Goal: Task Accomplishment & Management: Use online tool/utility

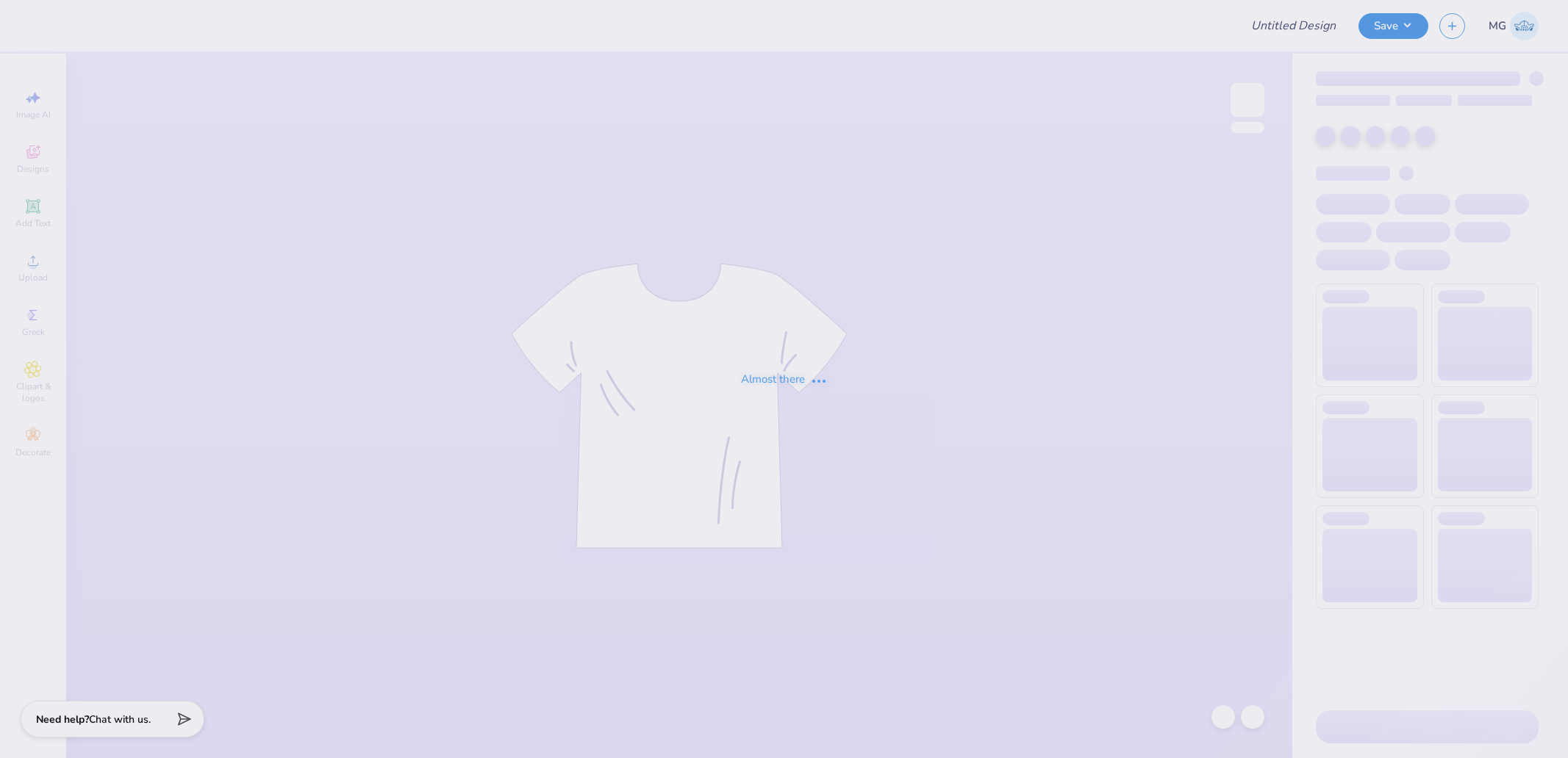
type input "WB volleyball '25 crewneck"
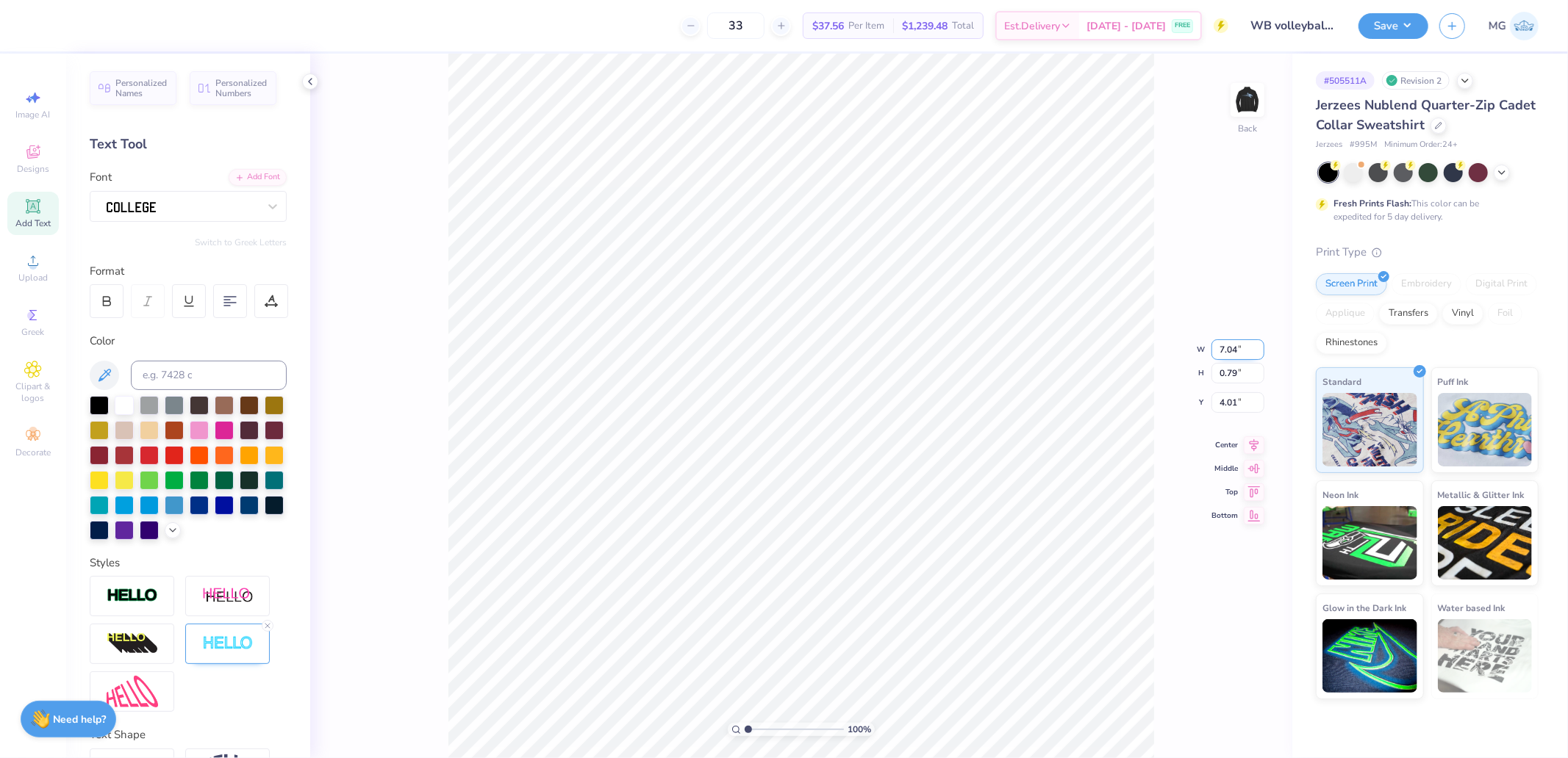
click at [1239, 346] on input "7.04" at bounding box center [1238, 350] width 53 height 20
type input "7.00"
click at [1248, 398] on input "4.01" at bounding box center [1238, 390] width 53 height 20
type input "4.00"
click at [1244, 79] on div "100 % Back W 7.00 7.00 " H 0.79 0.79 " Y 4.00 4.00 " Center Middle Top Bottom" at bounding box center [801, 407] width 983 height 705
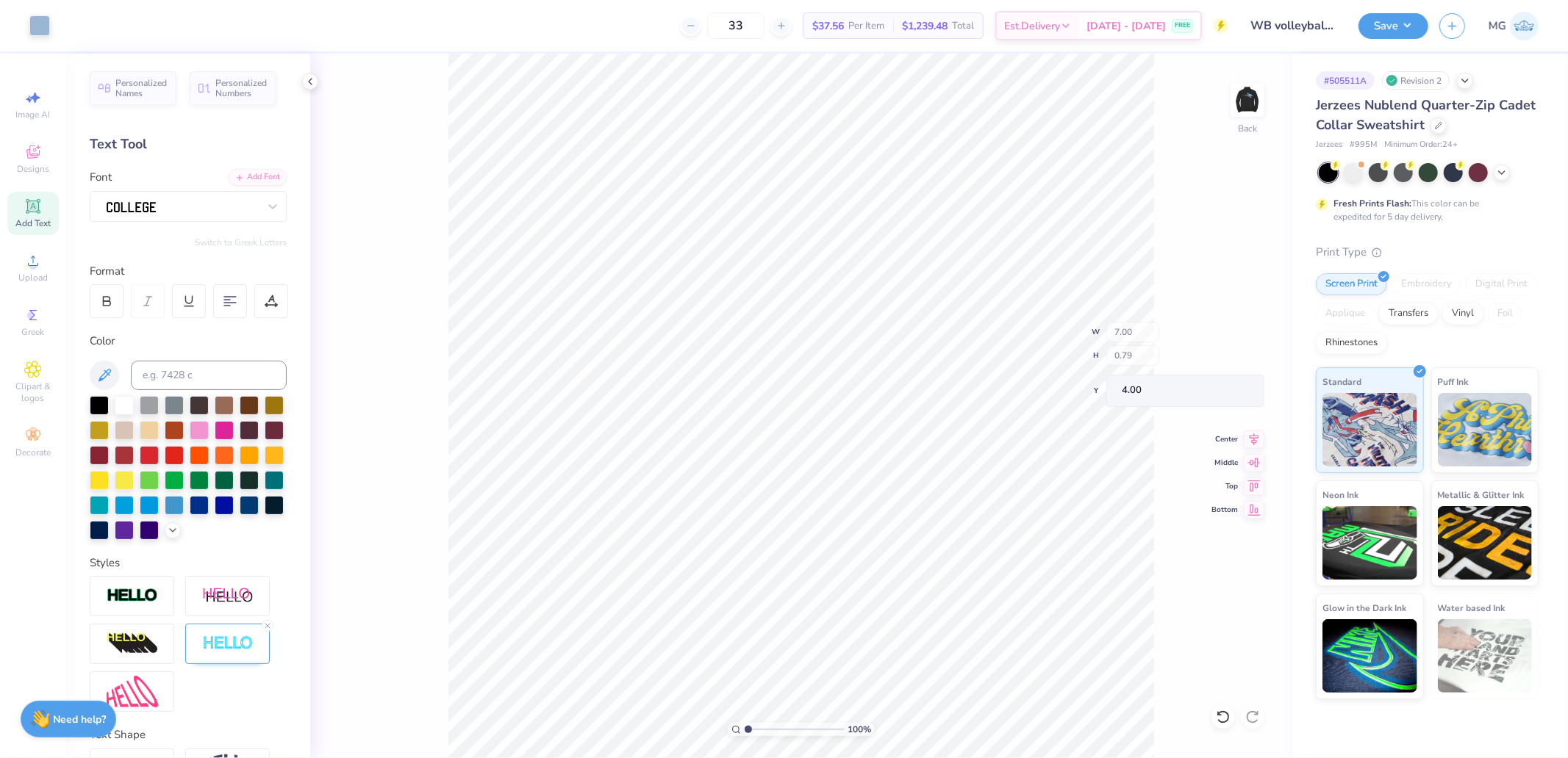
click at [1244, 79] on div "100 % Back W 7.00 H 0.79 Y 4.00 Center Middle Top Bottom" at bounding box center [801, 407] width 983 height 705
click at [1246, 94] on img at bounding box center [1247, 99] width 59 height 59
click at [27, 274] on span "Upload" at bounding box center [33, 278] width 29 height 12
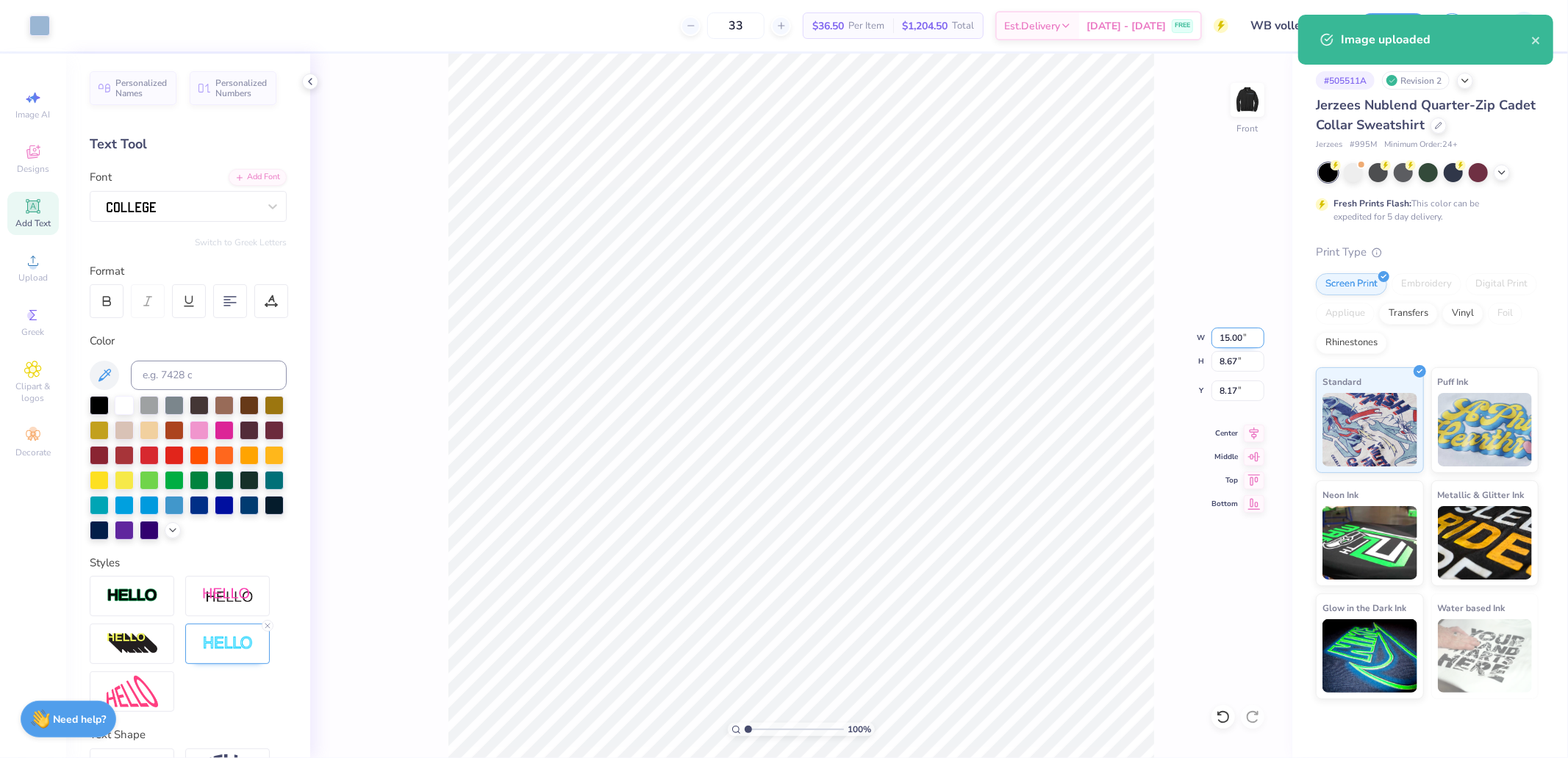
click at [1236, 338] on input "15.00" at bounding box center [1238, 337] width 53 height 20
type input "12.50"
type input "7.22"
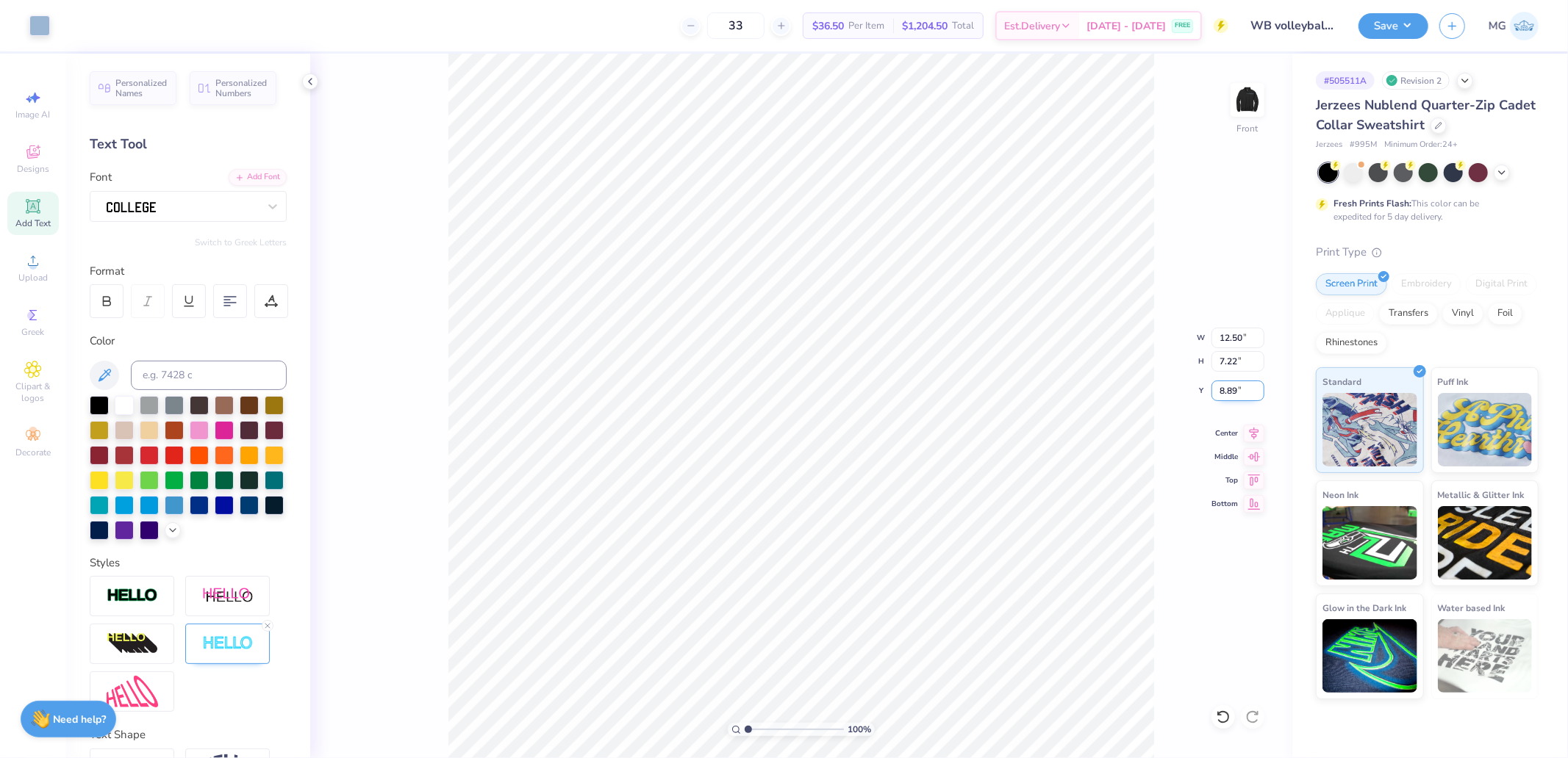
click at [1244, 394] on input "8.89" at bounding box center [1238, 390] width 53 height 20
type input "3.00"
click at [1394, 17] on button "Save" at bounding box center [1393, 23] width 70 height 26
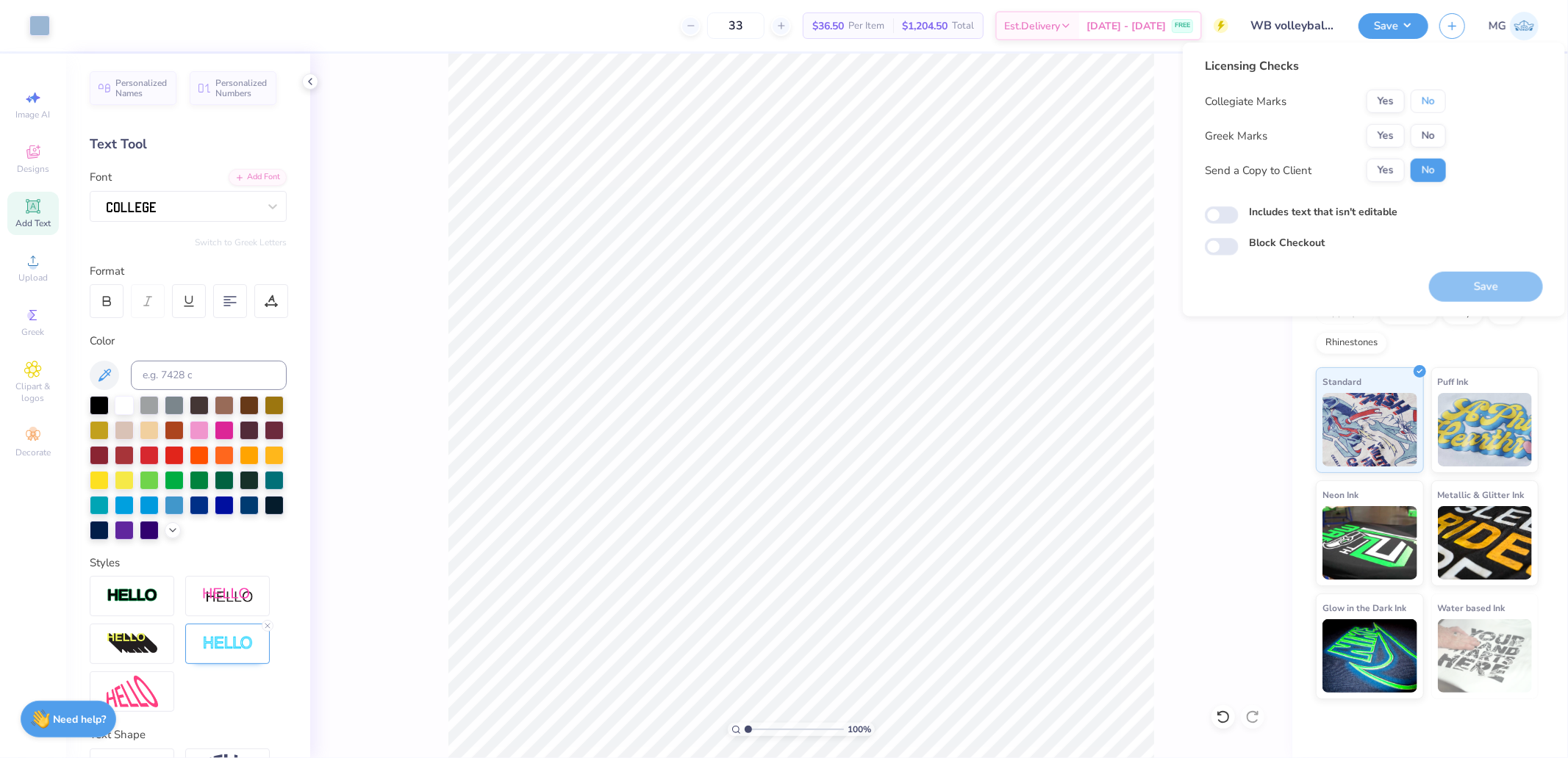
click at [1427, 112] on button "No" at bounding box center [1428, 101] width 36 height 23
click at [1430, 140] on button "No" at bounding box center [1428, 136] width 36 height 23
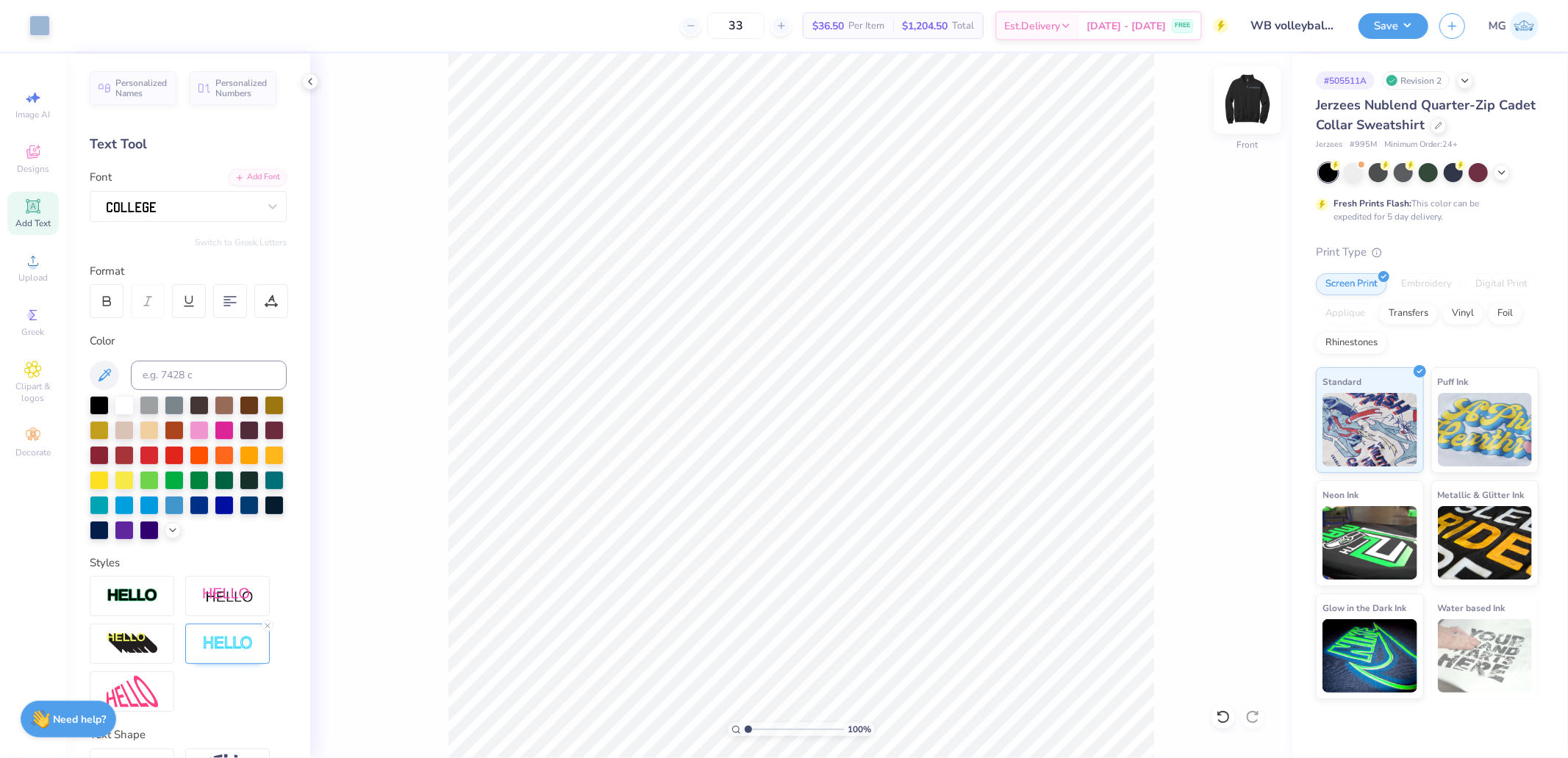
click at [1240, 100] on img at bounding box center [1247, 99] width 59 height 59
click at [1395, 16] on button "Save" at bounding box center [1393, 23] width 70 height 26
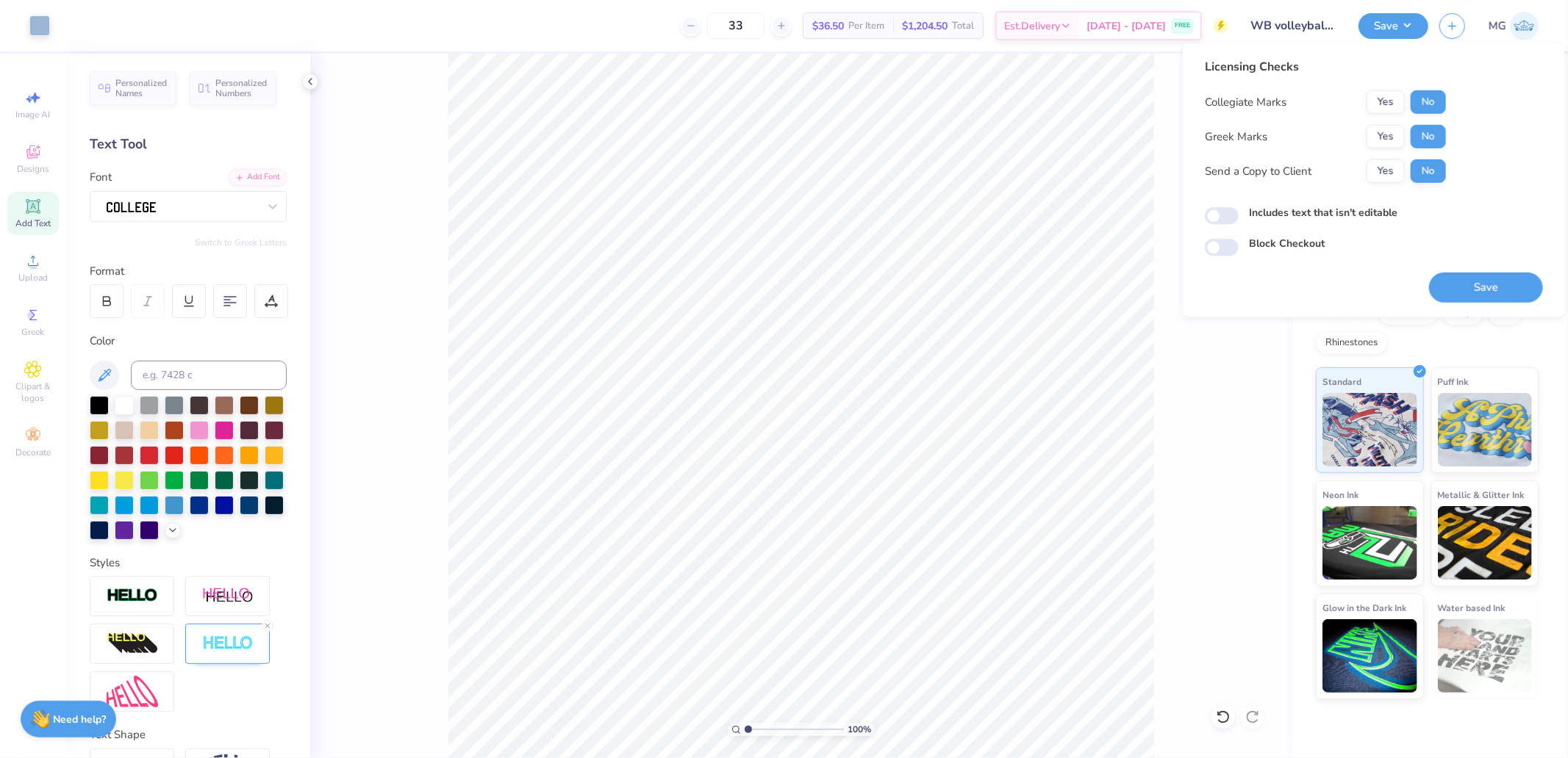
drag, startPoint x: 1448, startPoint y: 260, endPoint x: 1457, endPoint y: 280, distance: 21.9
click at [1448, 262] on div "Save" at bounding box center [1486, 279] width 114 height 46
click at [1457, 280] on button "Save" at bounding box center [1486, 287] width 114 height 30
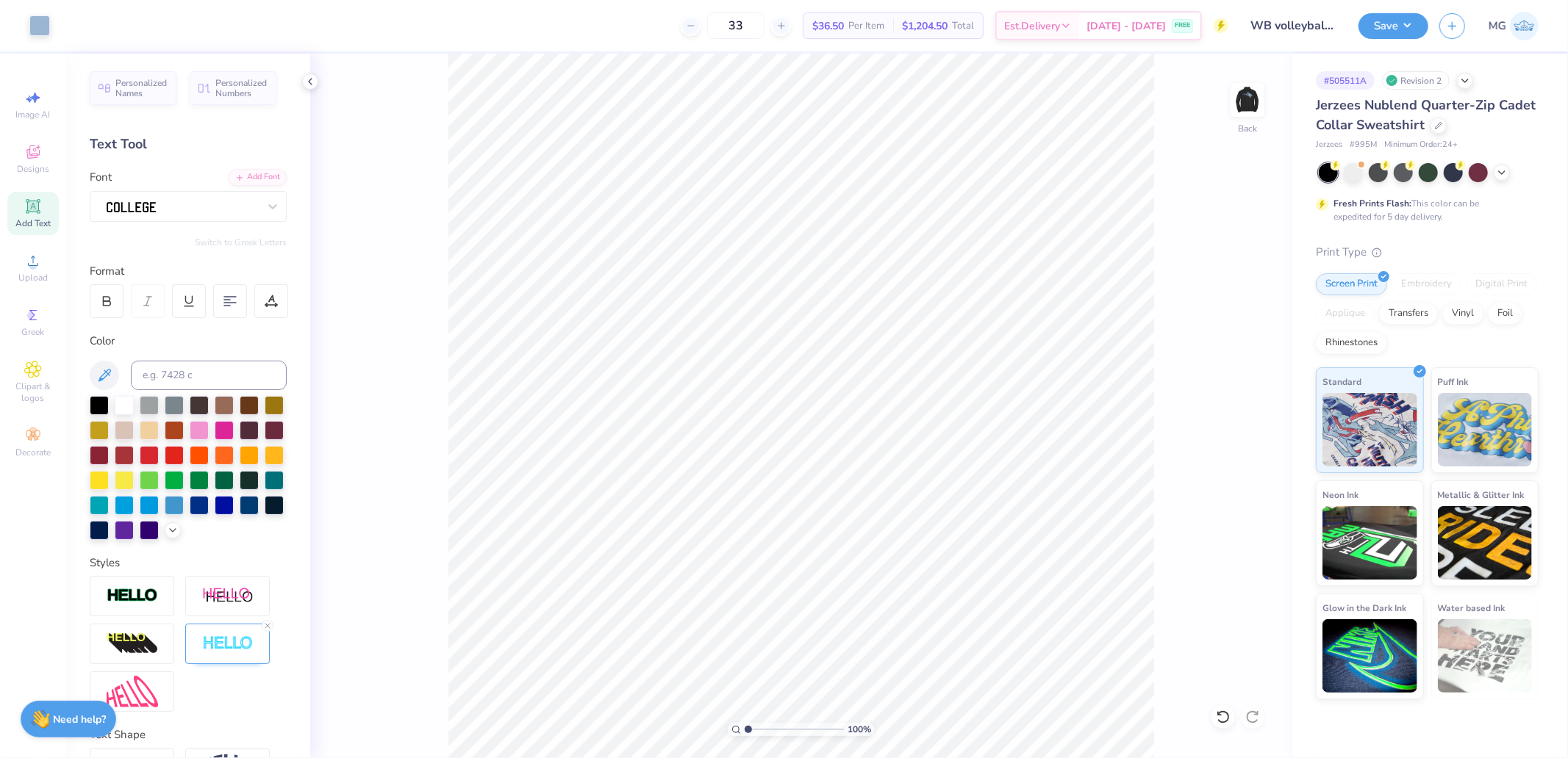
click at [1243, 91] on img at bounding box center [1247, 99] width 29 height 29
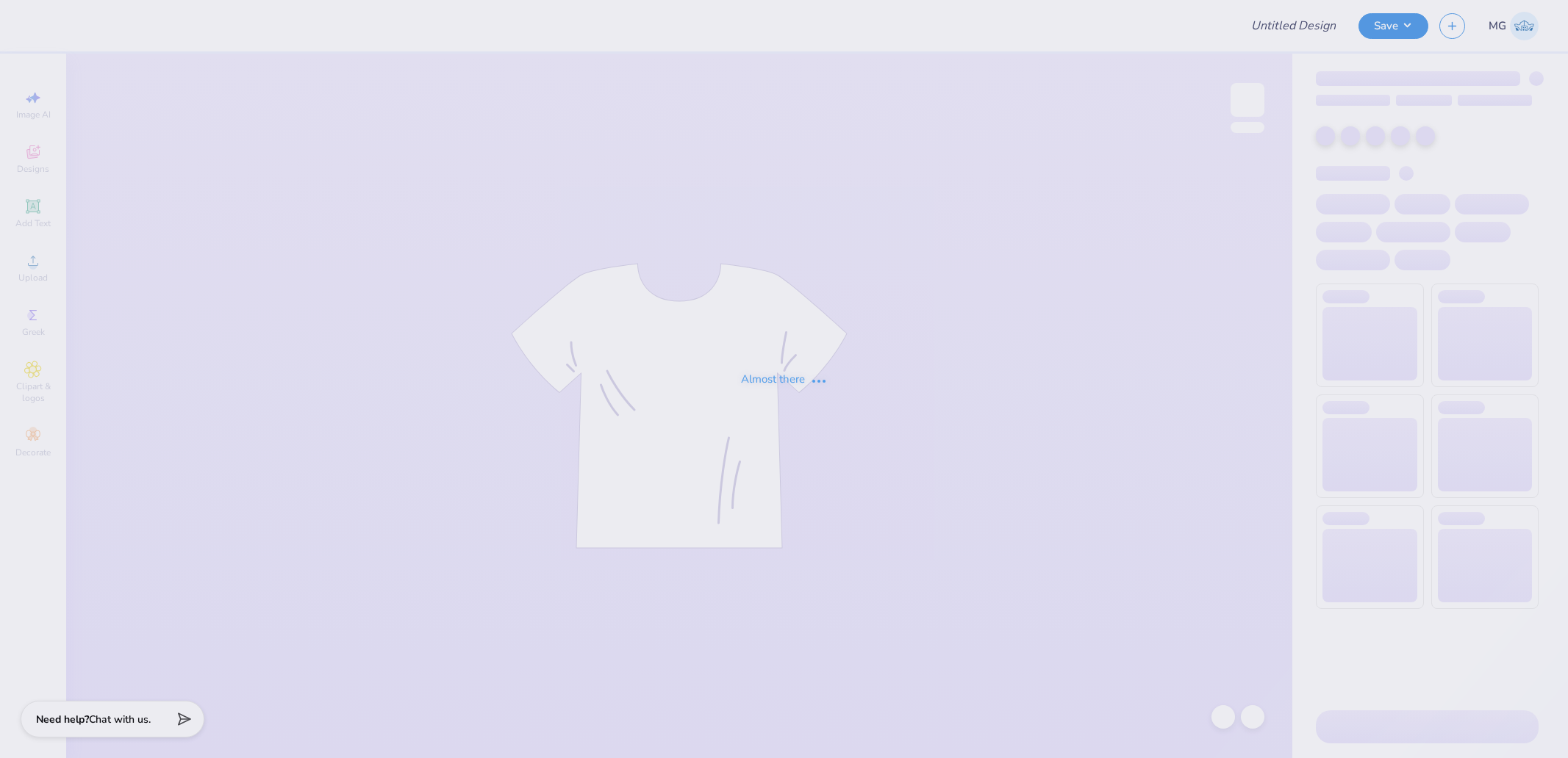
type input "DCG Draft Mockups!"
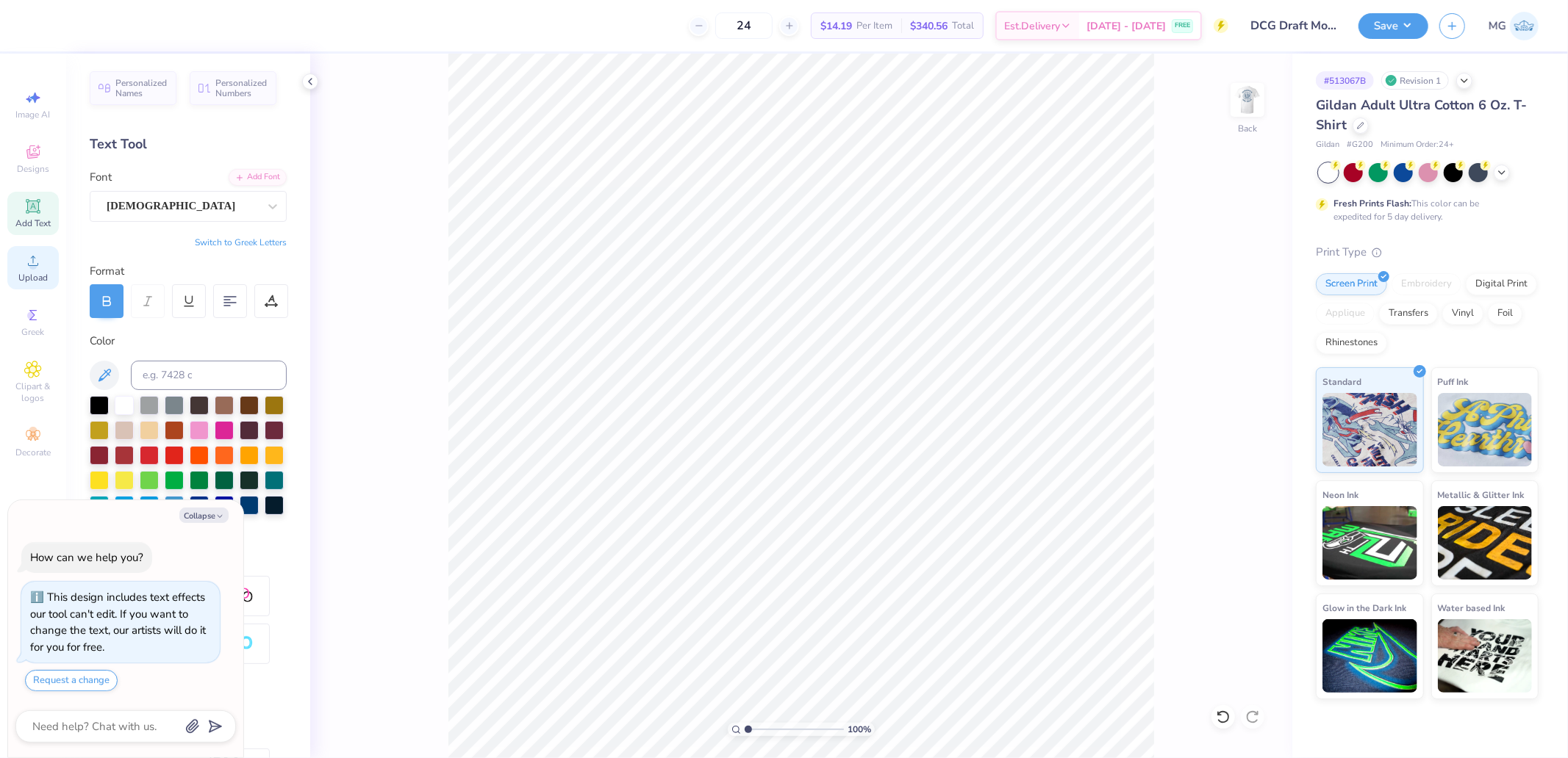
click at [46, 266] on div "Upload" at bounding box center [33, 267] width 51 height 43
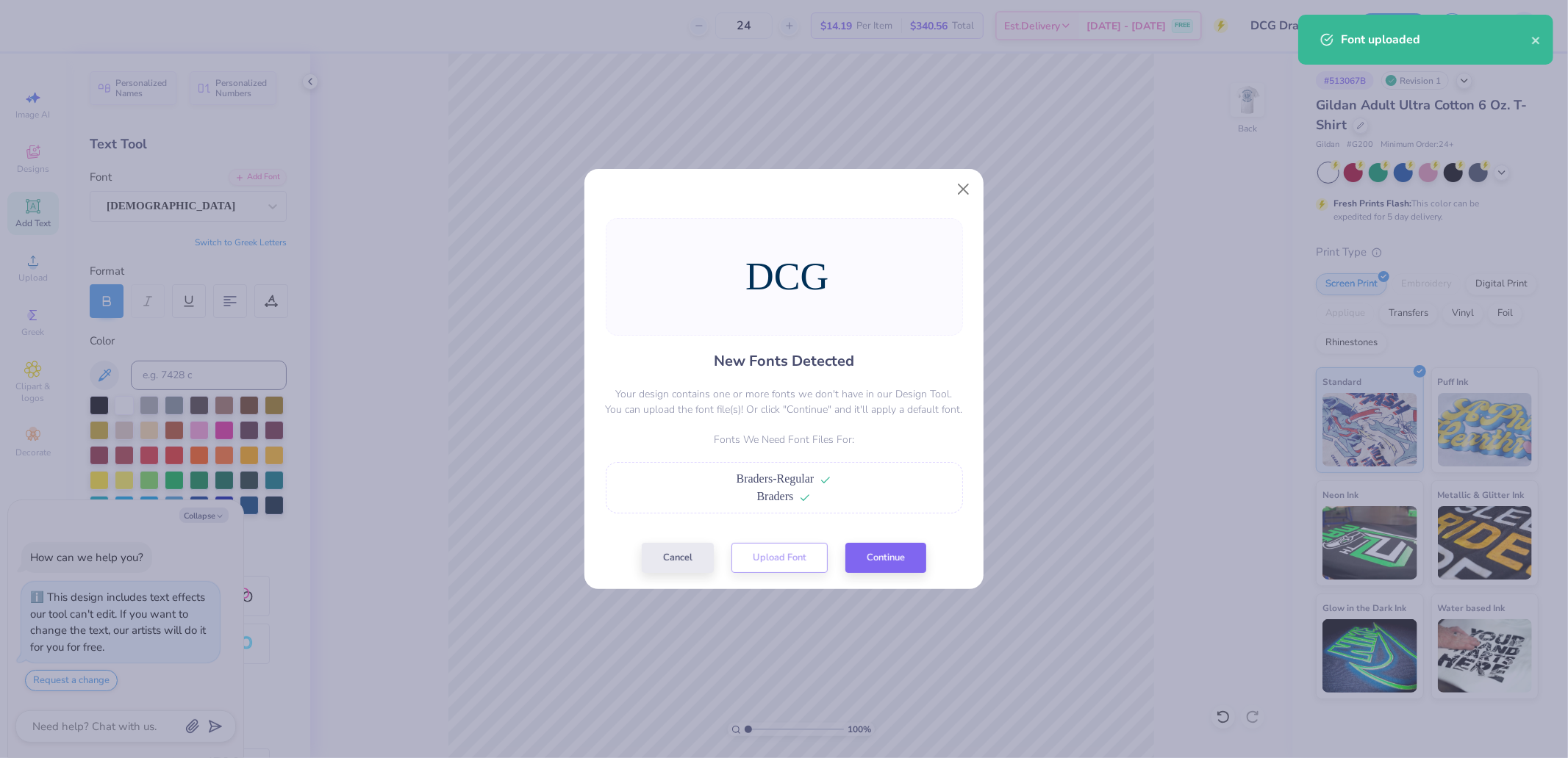
click at [885, 576] on div "New Fonts Detected Your design contains one or more fonts we don't have in our …" at bounding box center [784, 396] width 399 height 388
click at [885, 567] on button "Continue" at bounding box center [886, 554] width 81 height 30
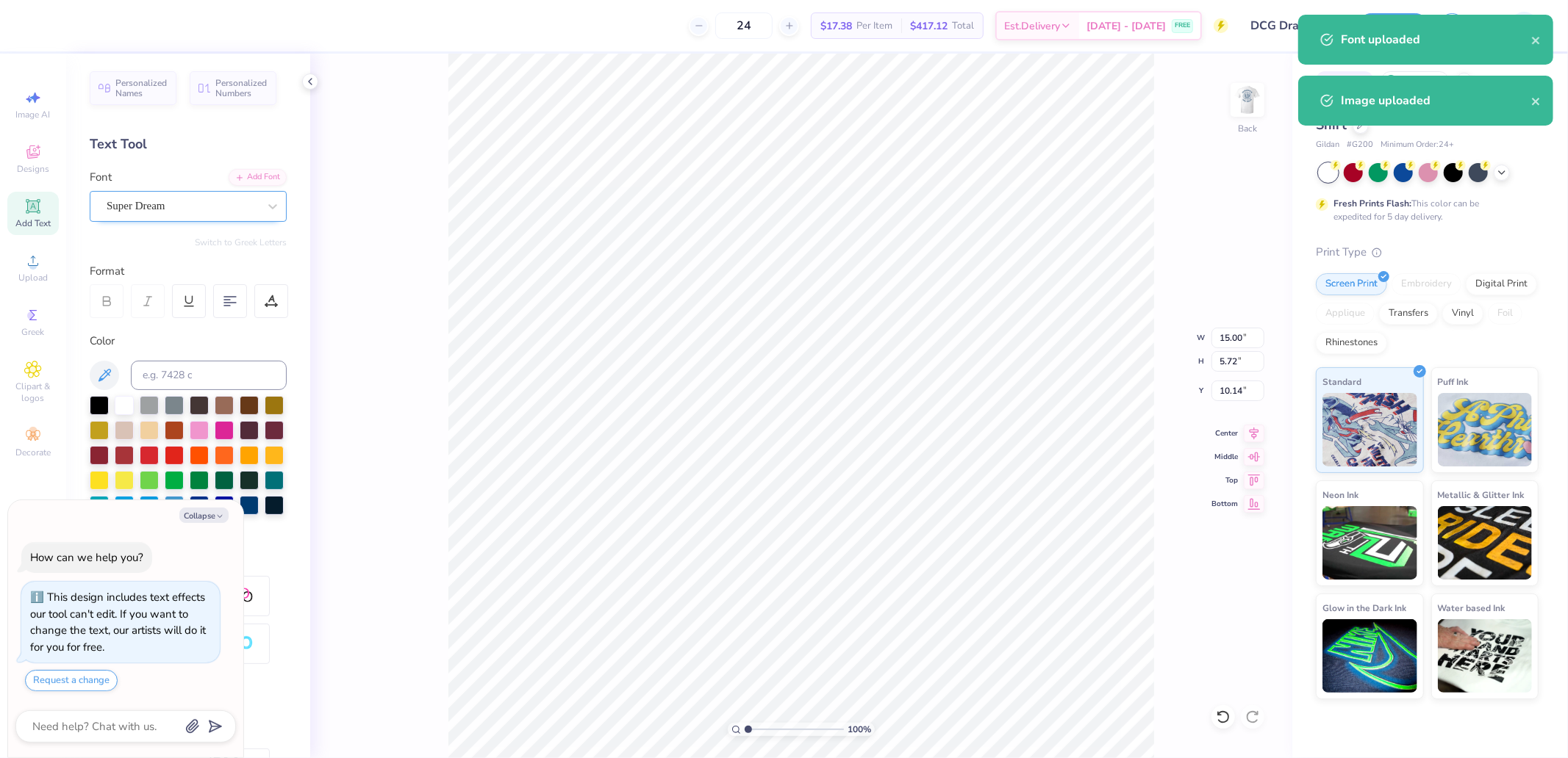
click at [146, 215] on div at bounding box center [182, 206] width 152 height 20
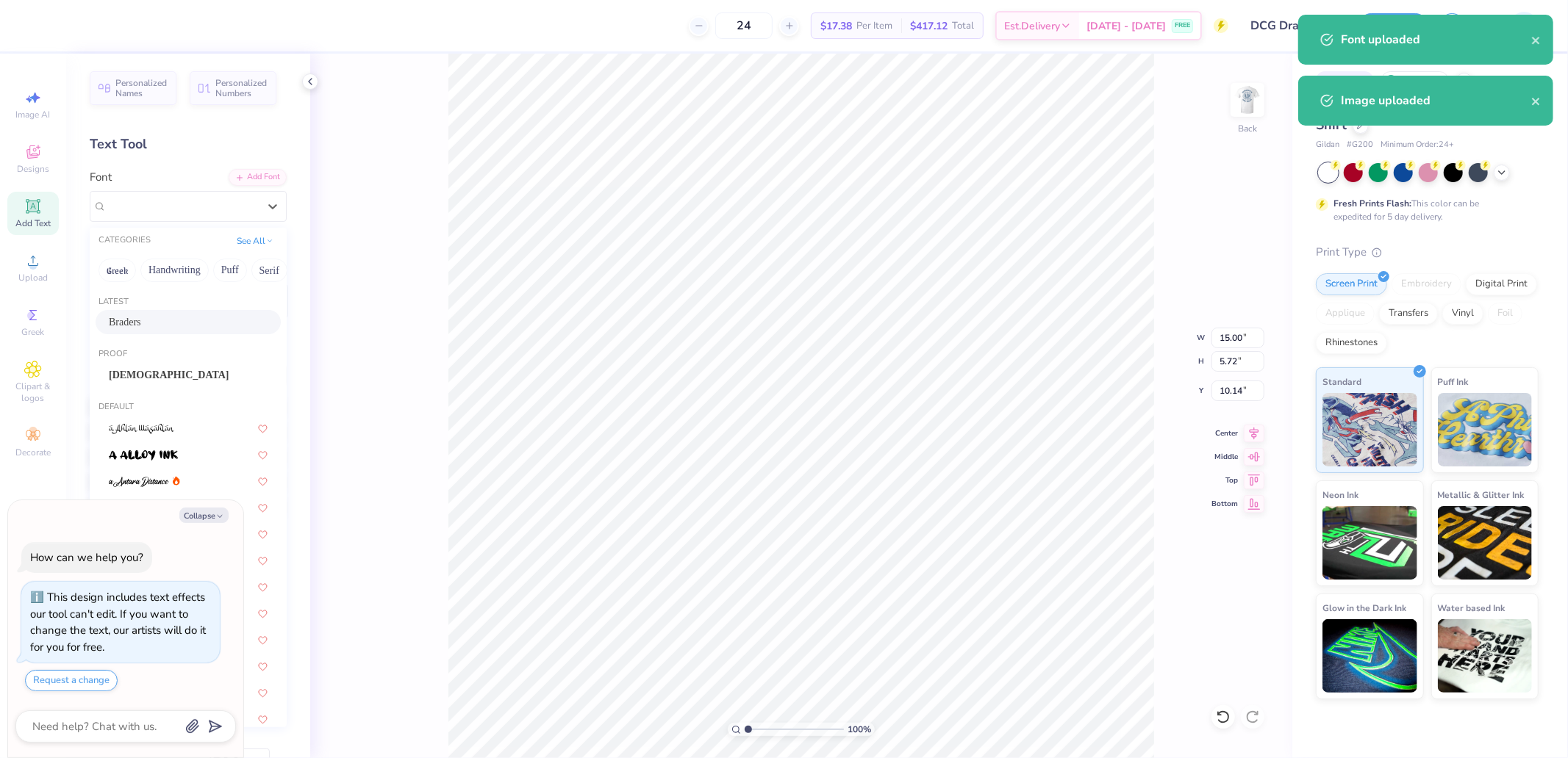
click at [149, 315] on div "Braders" at bounding box center [188, 323] width 158 height 15
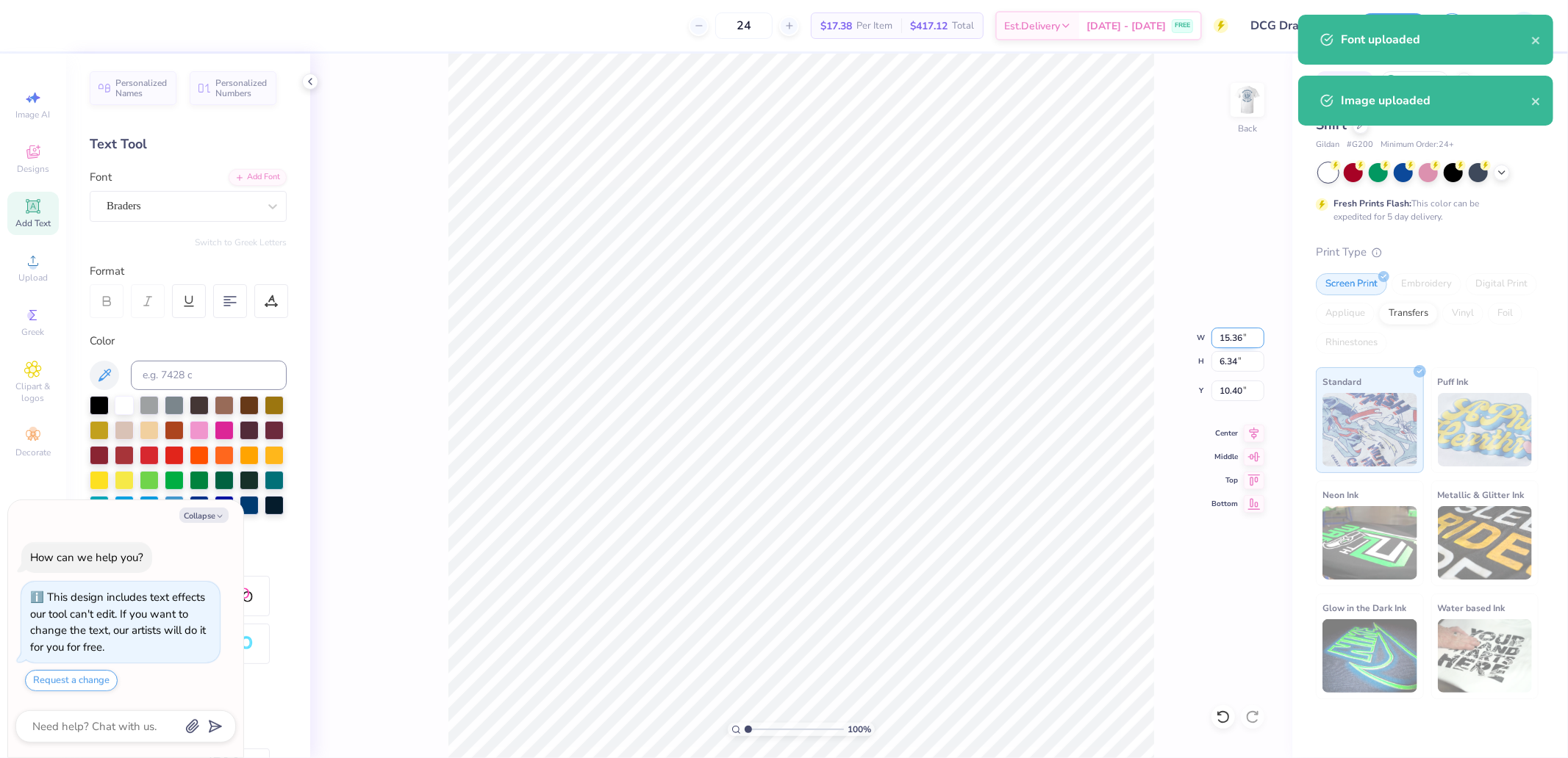
type textarea "x"
type input "15.36"
type input "6.34"
type input "10.40"
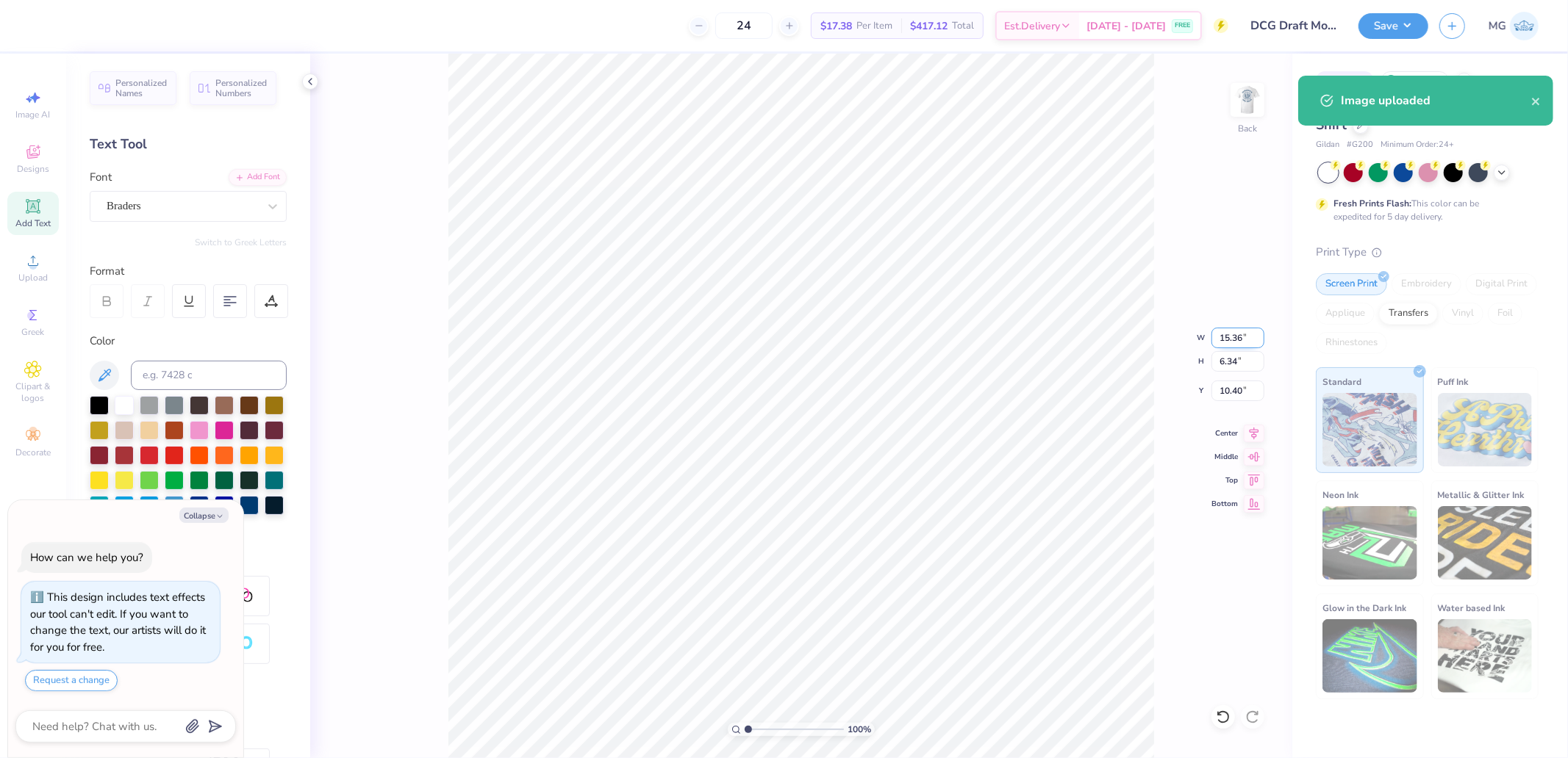
click at [1240, 344] on input "15.36" at bounding box center [1238, 337] width 53 height 20
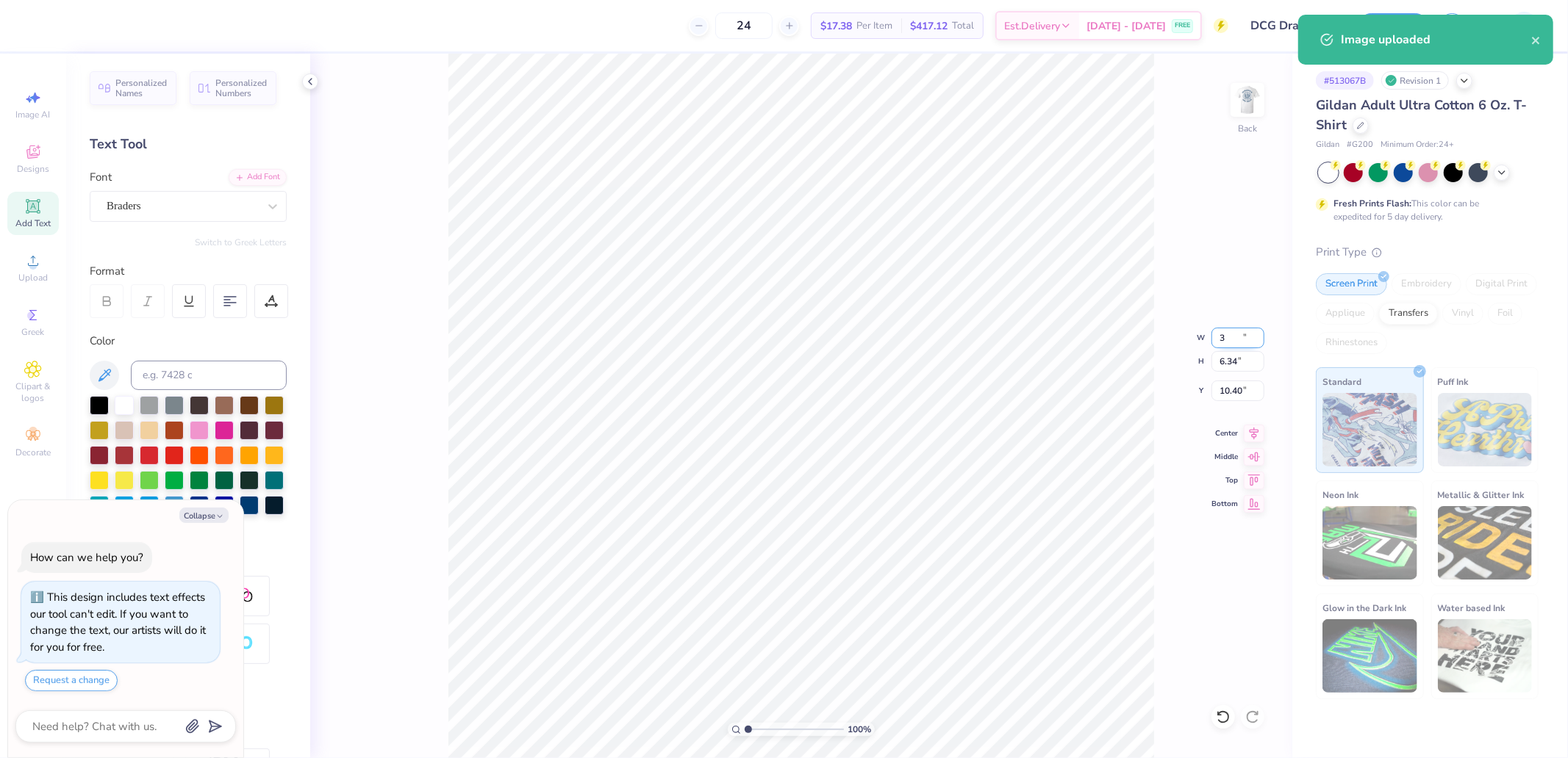
type input "3"
type textarea "x"
type input "3.00"
type input "1.24"
type input "12.95"
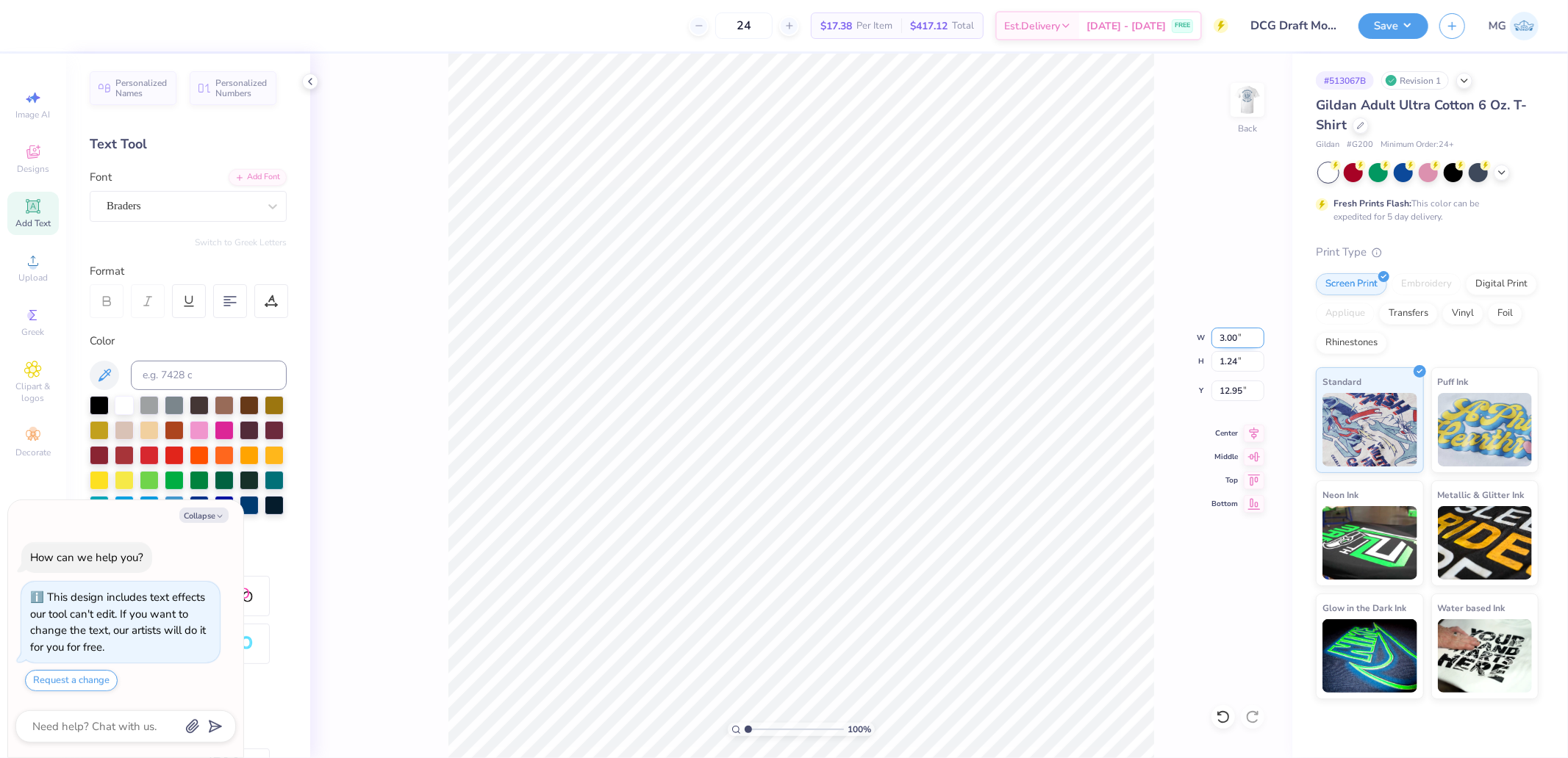
click at [1240, 344] on input "3.00" at bounding box center [1238, 337] width 53 height 20
type input "2.5"
type textarea "x"
type input "2.50"
type input "1.03"
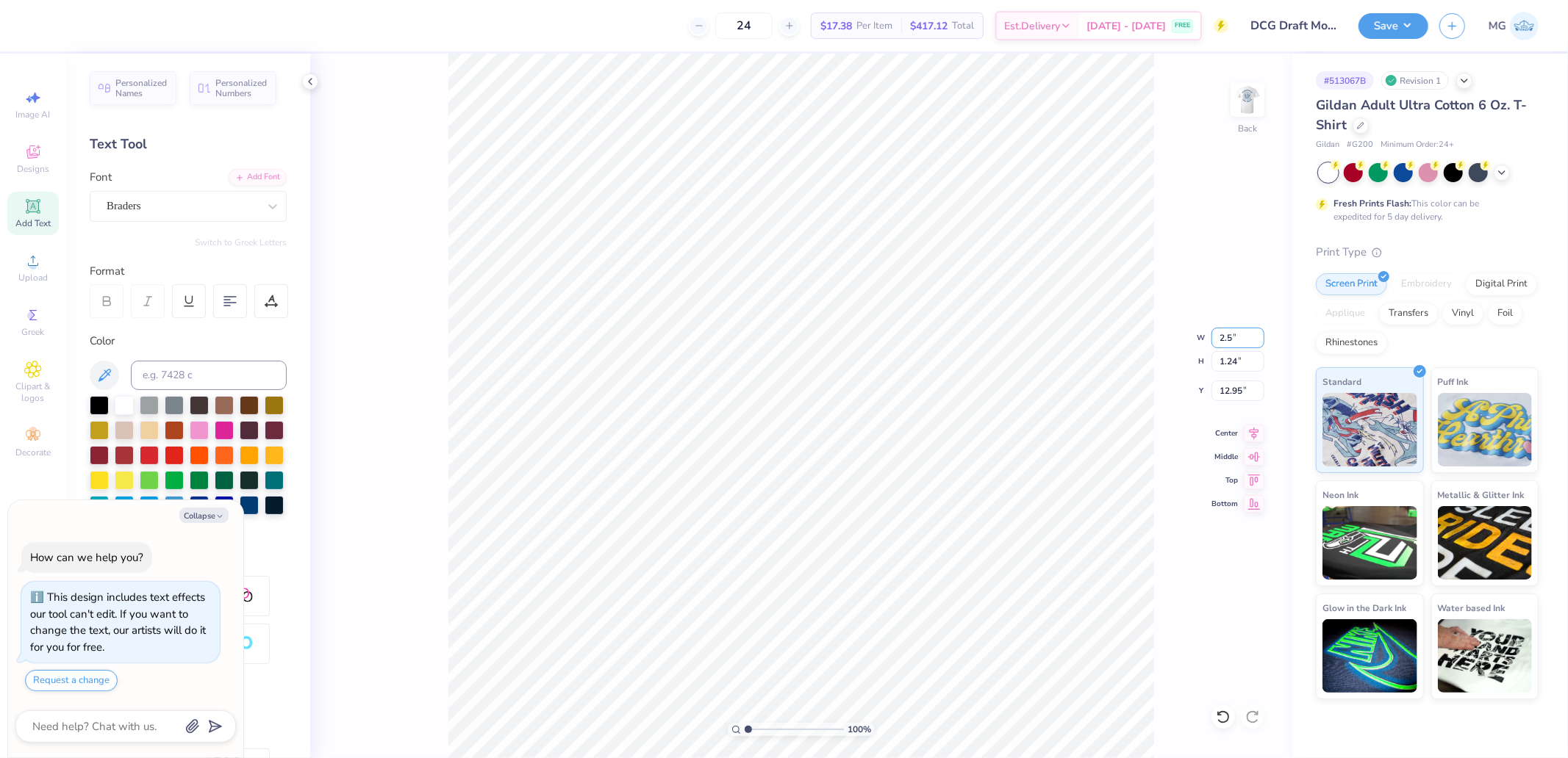
type input "13.06"
type textarea "x"
type input "3.00"
click at [1236, 398] on input "3.00" at bounding box center [1238, 390] width 53 height 20
click at [1242, 107] on img at bounding box center [1247, 99] width 59 height 59
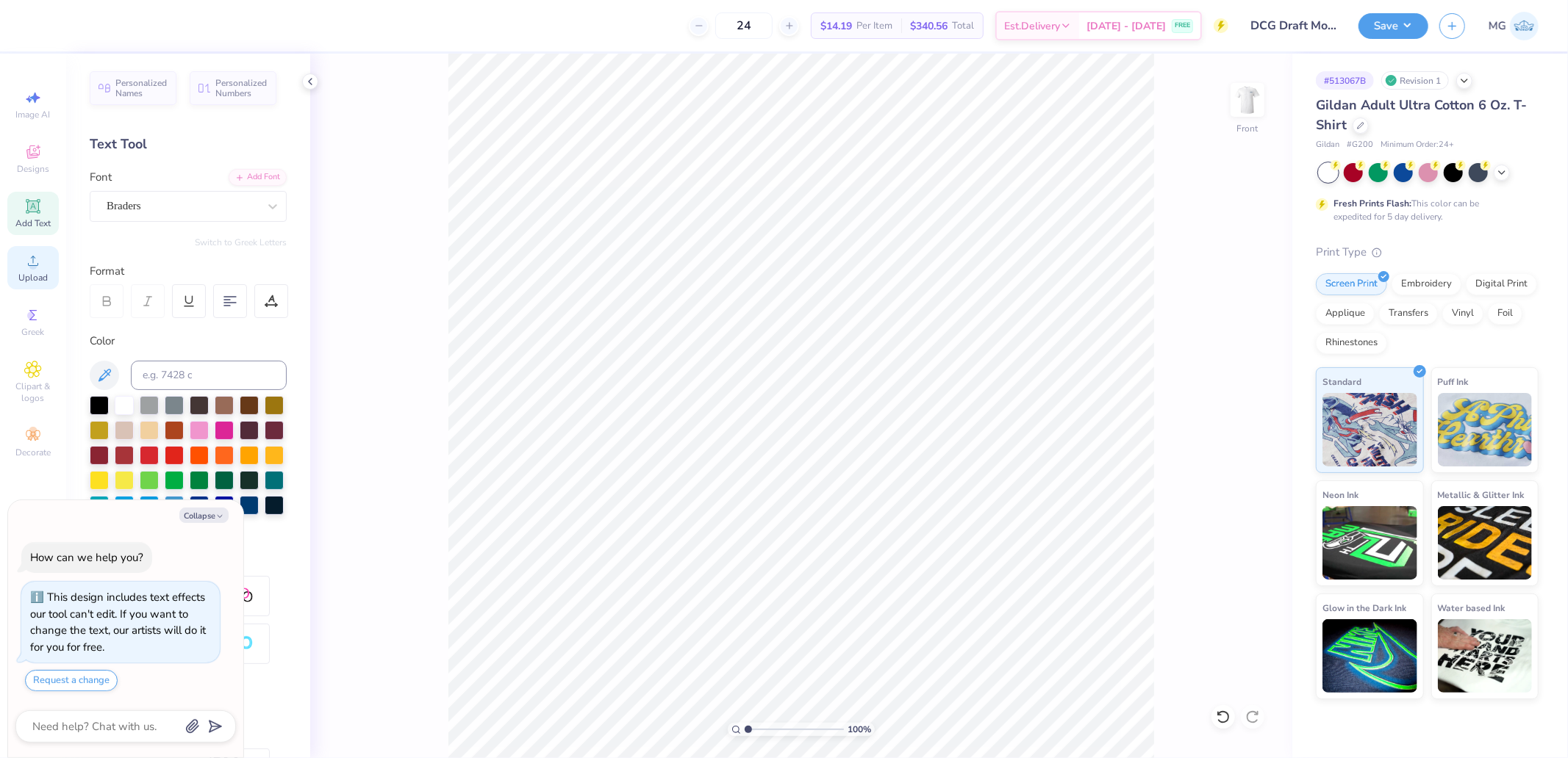
click at [23, 266] on div "Upload" at bounding box center [33, 267] width 51 height 43
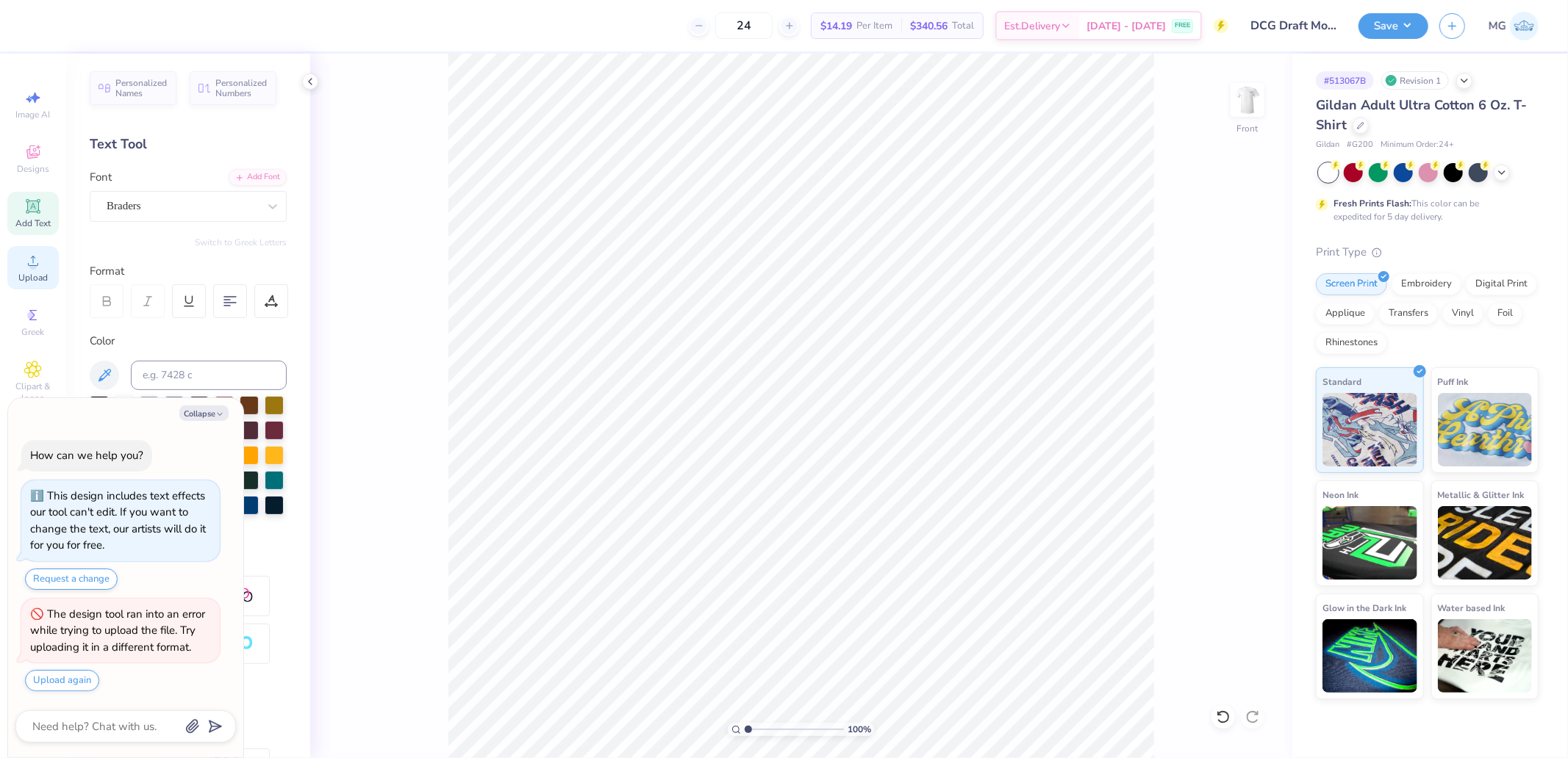
click at [26, 270] on div "Upload" at bounding box center [33, 267] width 51 height 43
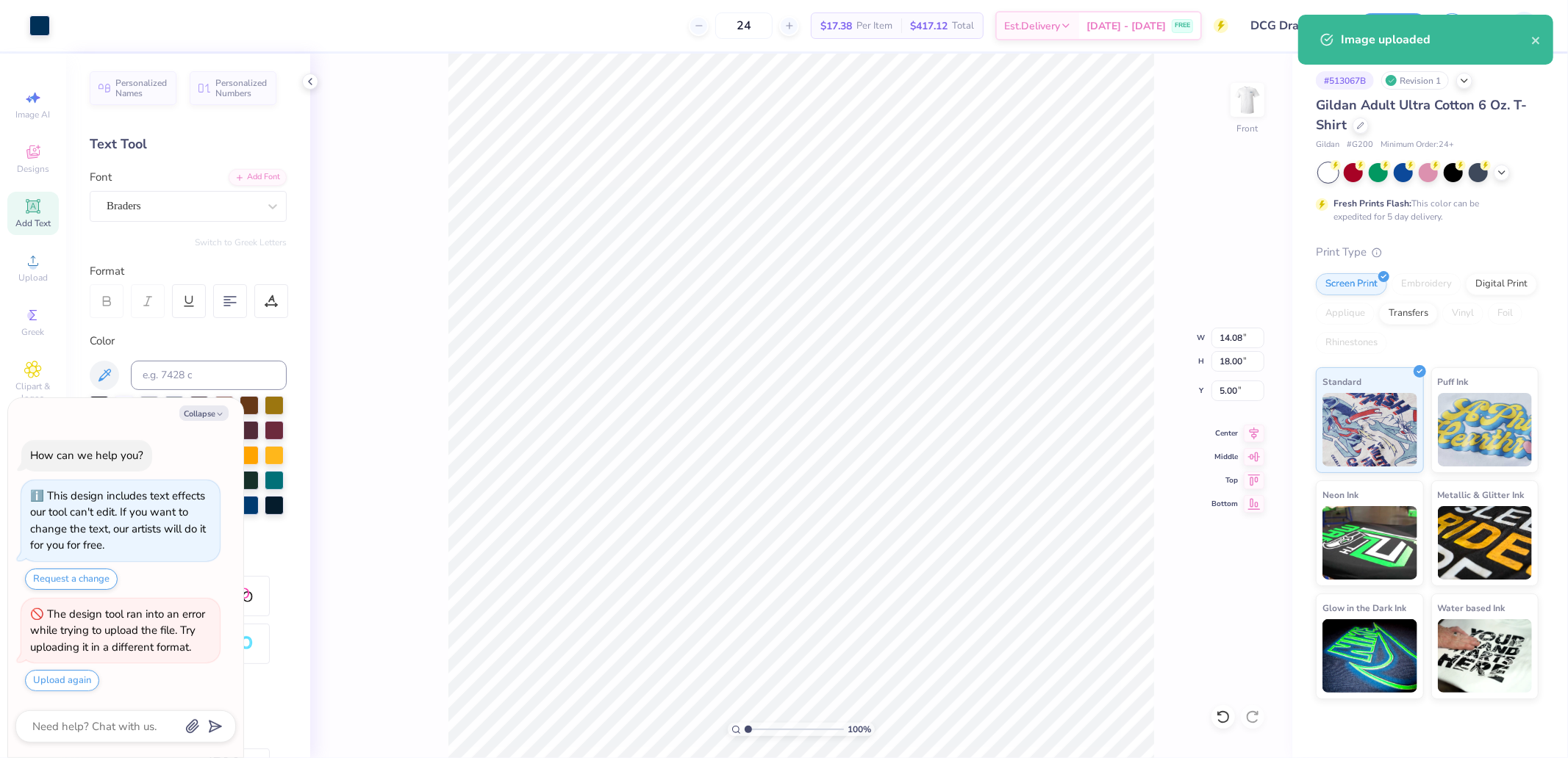
click at [1245, 326] on div "100 % Front W 14.08 14.08 " H 18.00 18.00 " Y 5.00 5.00 " Center Middle Top Bot…" at bounding box center [801, 407] width 983 height 705
click at [1240, 331] on div "100 % Front W 14.08 H 18.00 Y 5.00 Center Middle Top Bottom" at bounding box center [801, 407] width 983 height 705
type textarea "x"
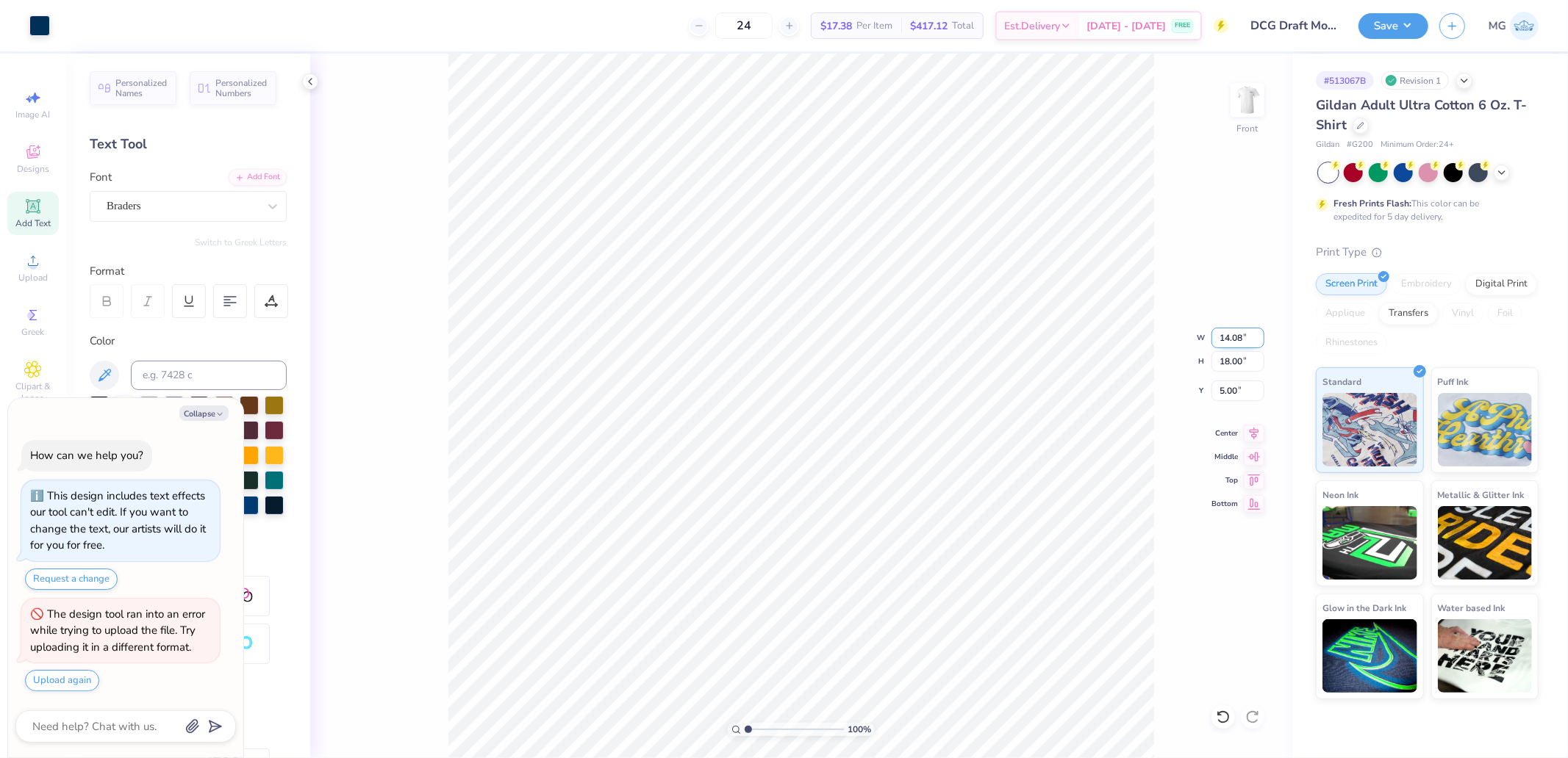
click at [1231, 344] on input "14.08" at bounding box center [1238, 337] width 53 height 20
type input "10"
type textarea "x"
type input "10.00"
type input "12.78"
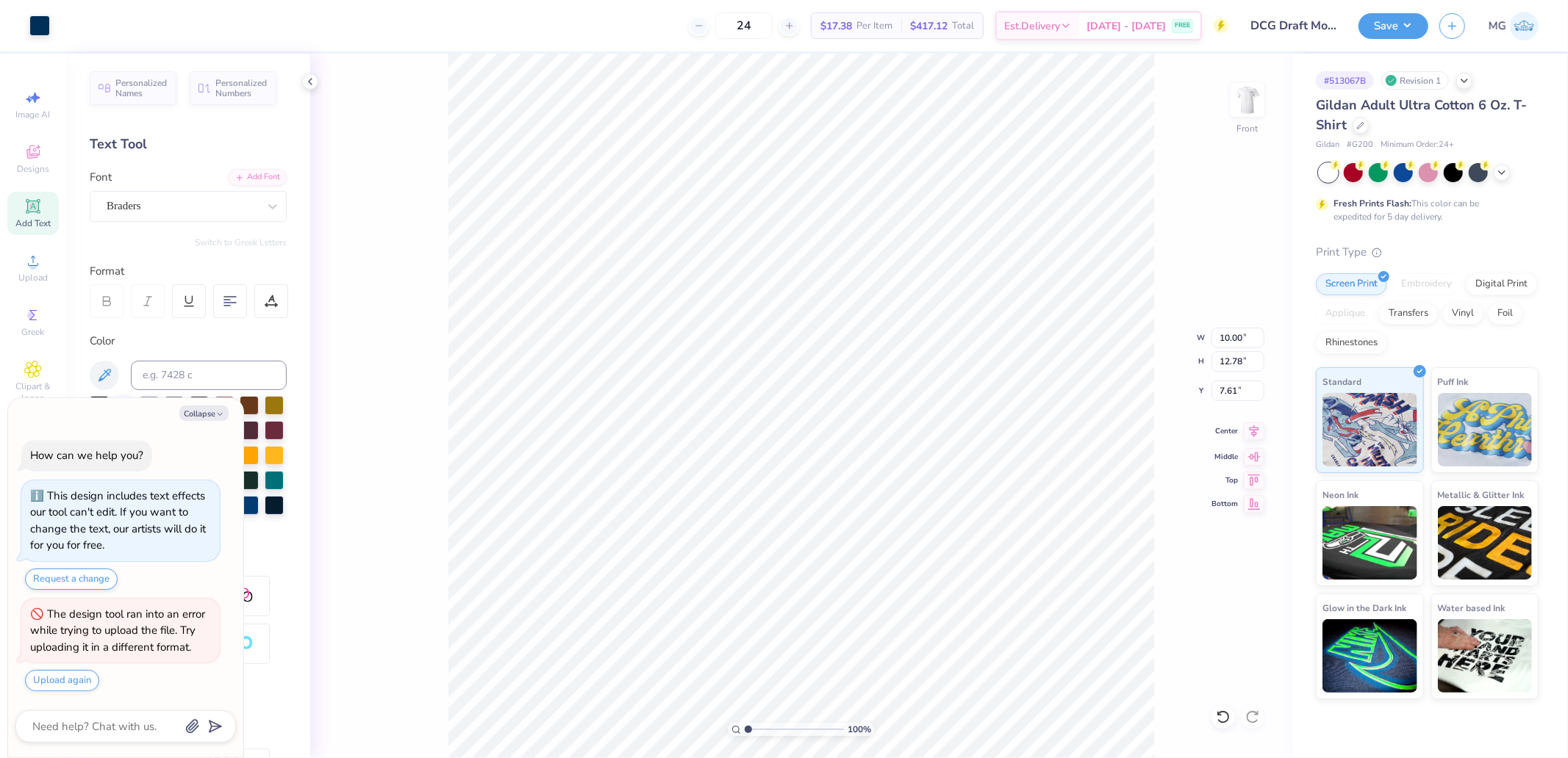
click at [1256, 429] on icon at bounding box center [1254, 432] width 20 height 17
click at [1241, 391] on input "7.61" at bounding box center [1238, 390] width 53 height 20
type input "3"
type textarea "x"
type input "3.00"
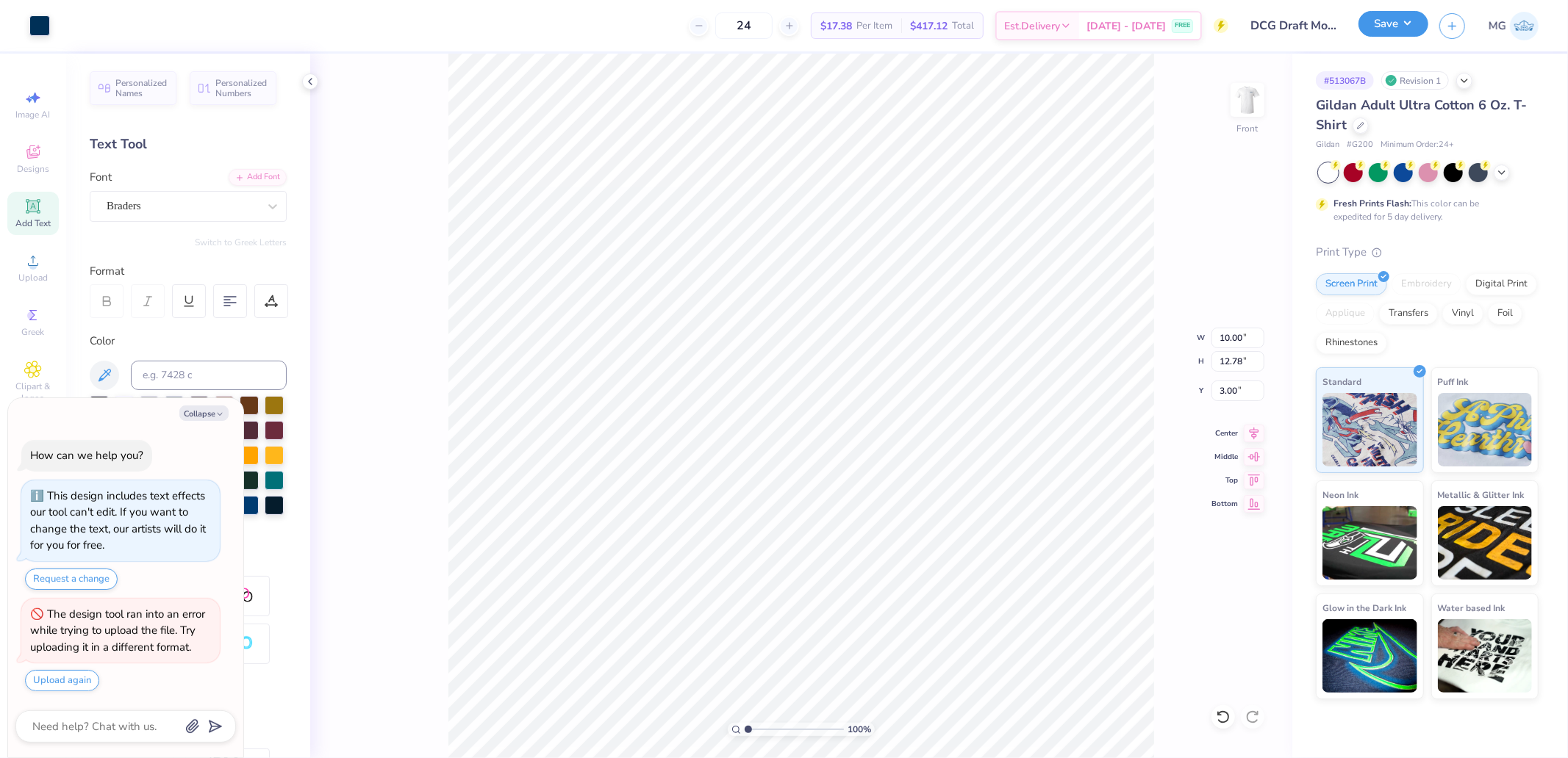
click at [1408, 26] on button "Save" at bounding box center [1393, 23] width 70 height 26
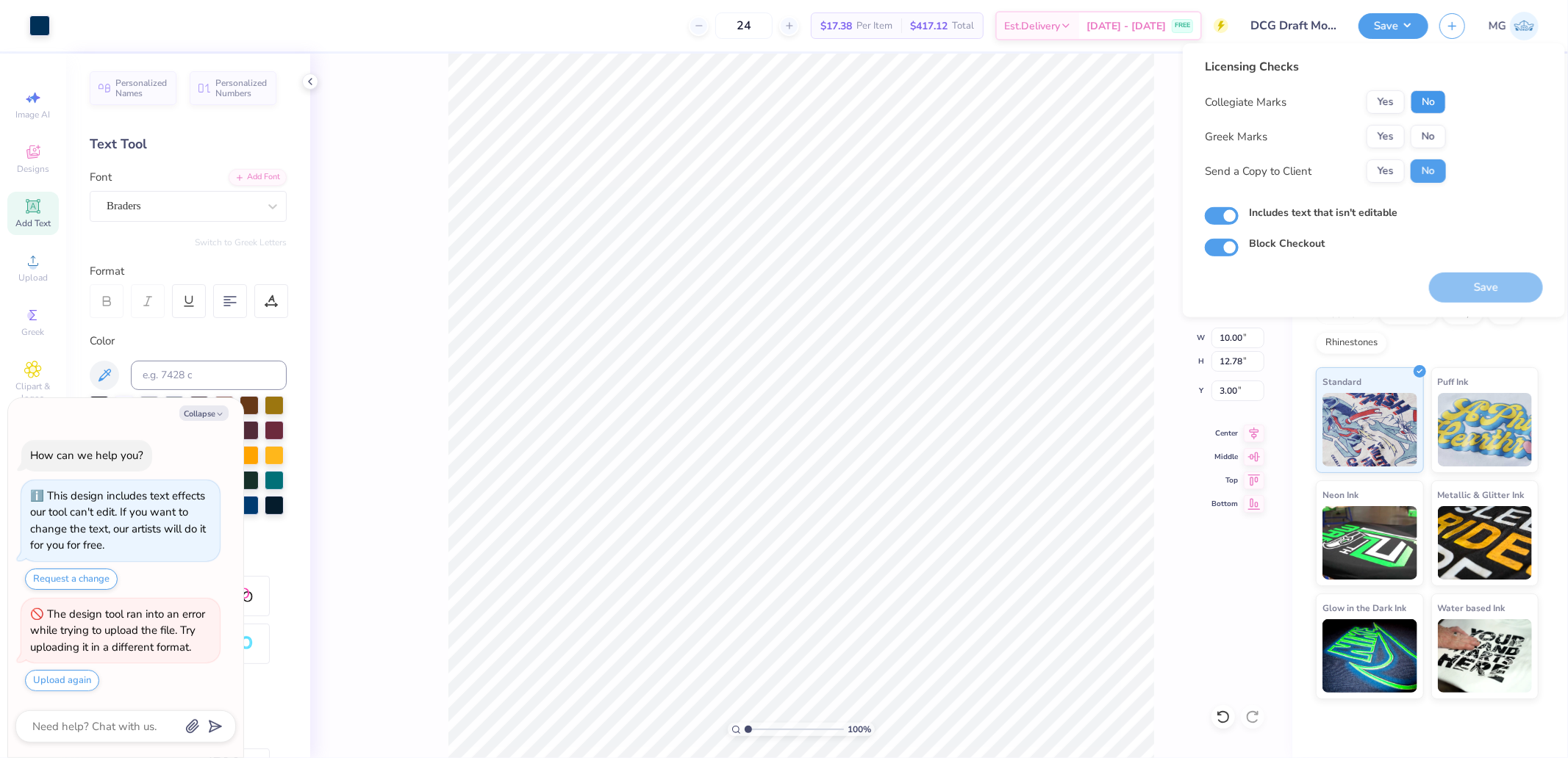
click at [1439, 98] on button "No" at bounding box center [1428, 102] width 36 height 23
click at [1489, 288] on button "Save" at bounding box center [1486, 287] width 114 height 30
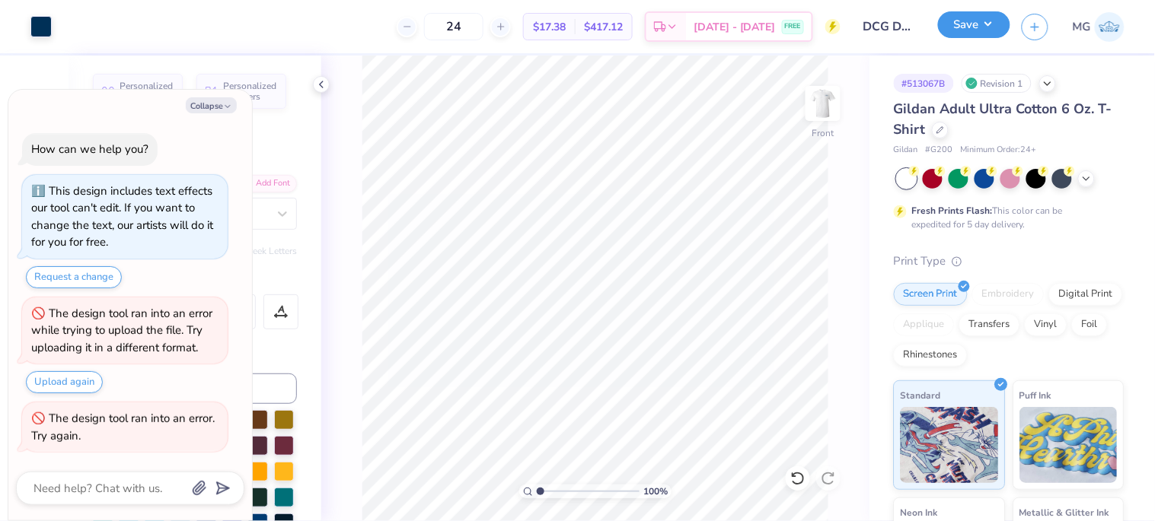
click at [982, 36] on button "Save" at bounding box center [974, 24] width 72 height 27
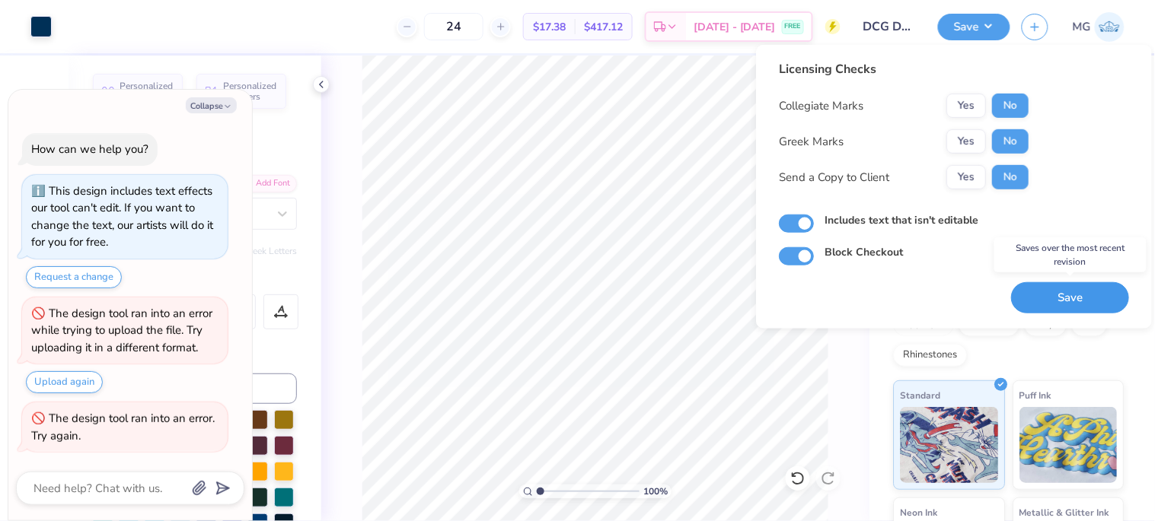
click at [1059, 295] on button "Save" at bounding box center [1070, 297] width 118 height 31
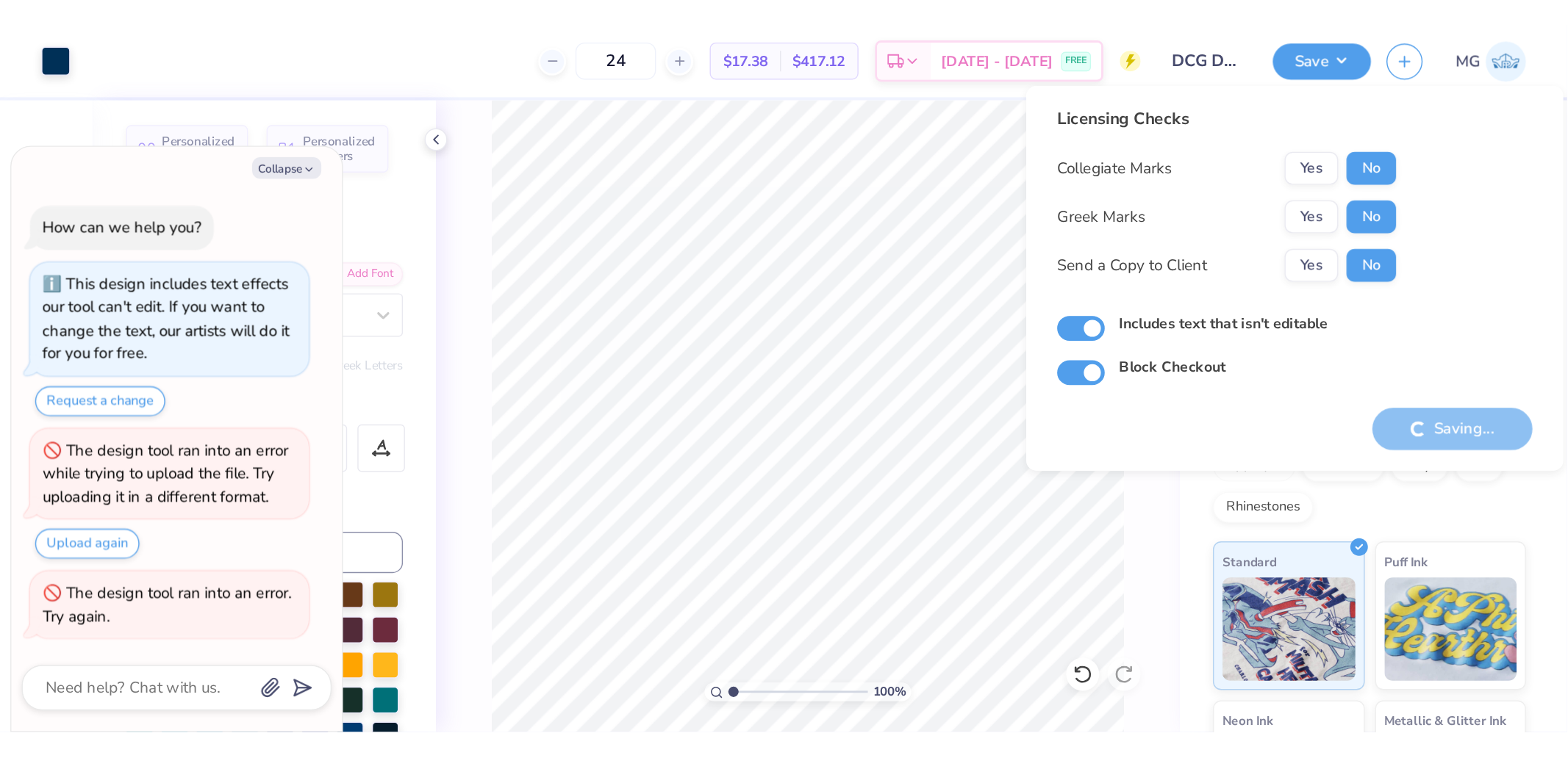
scroll to position [32, 0]
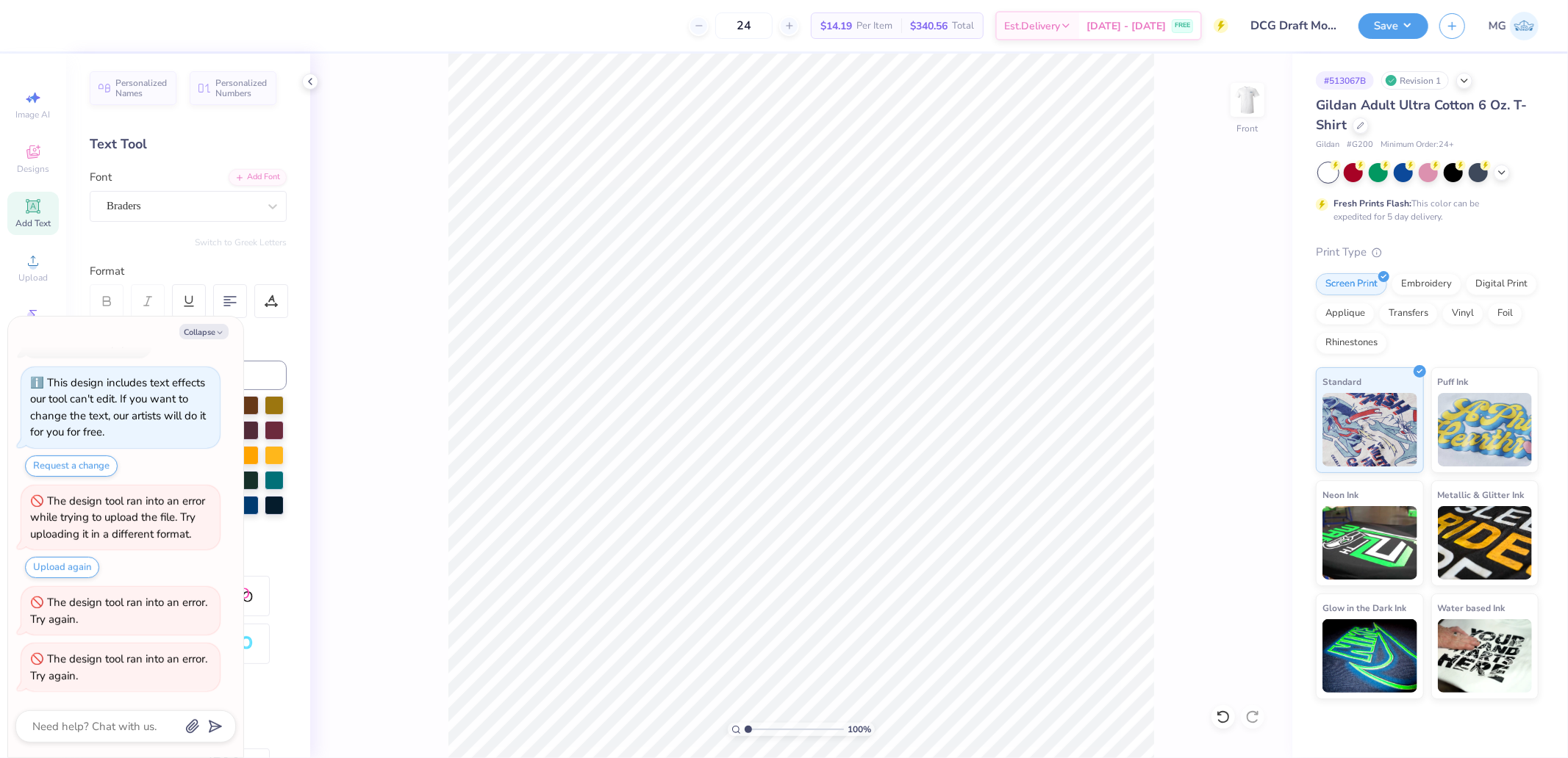
type textarea "x"
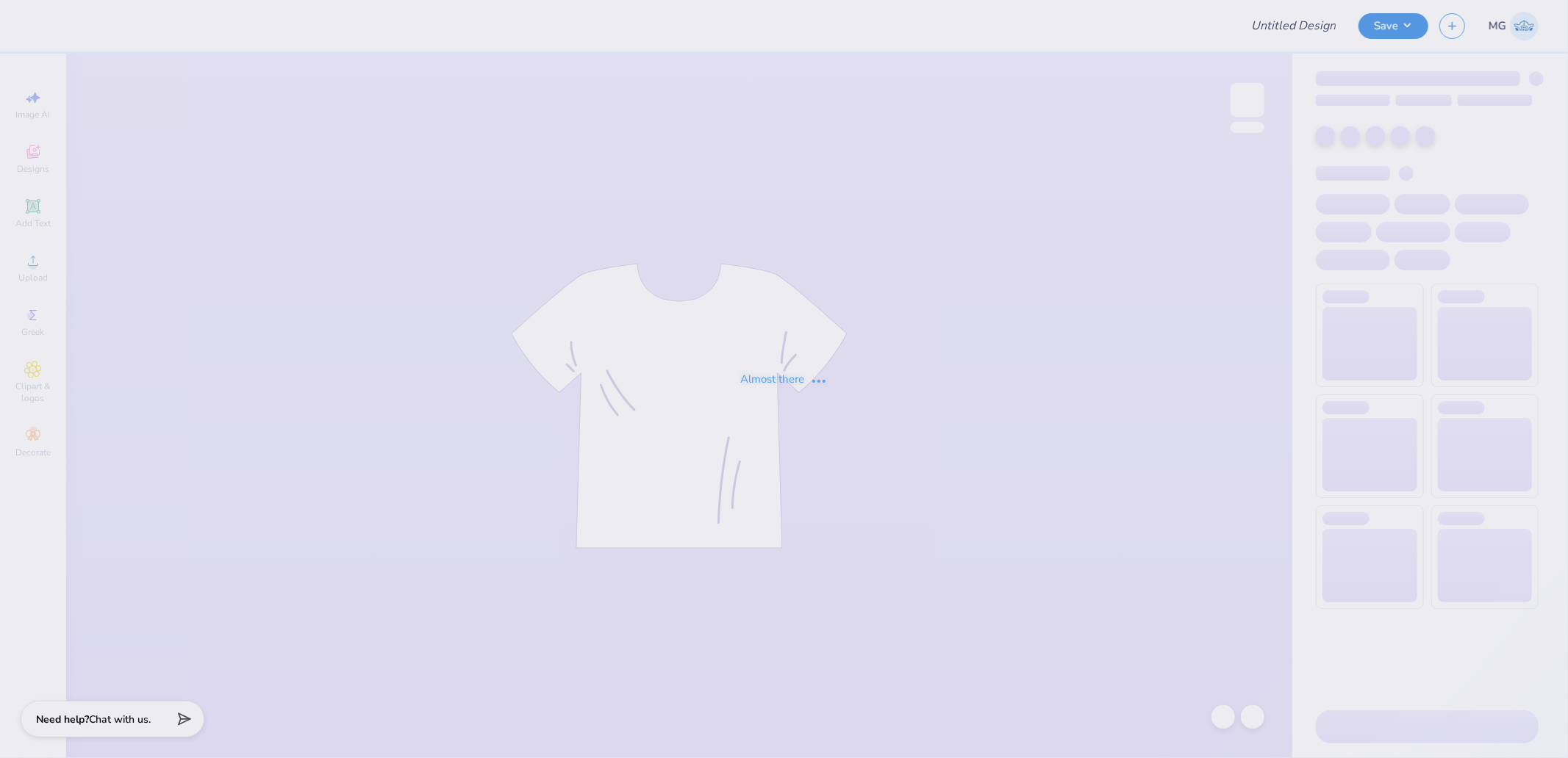
type input "DCG Draft Mockups!"
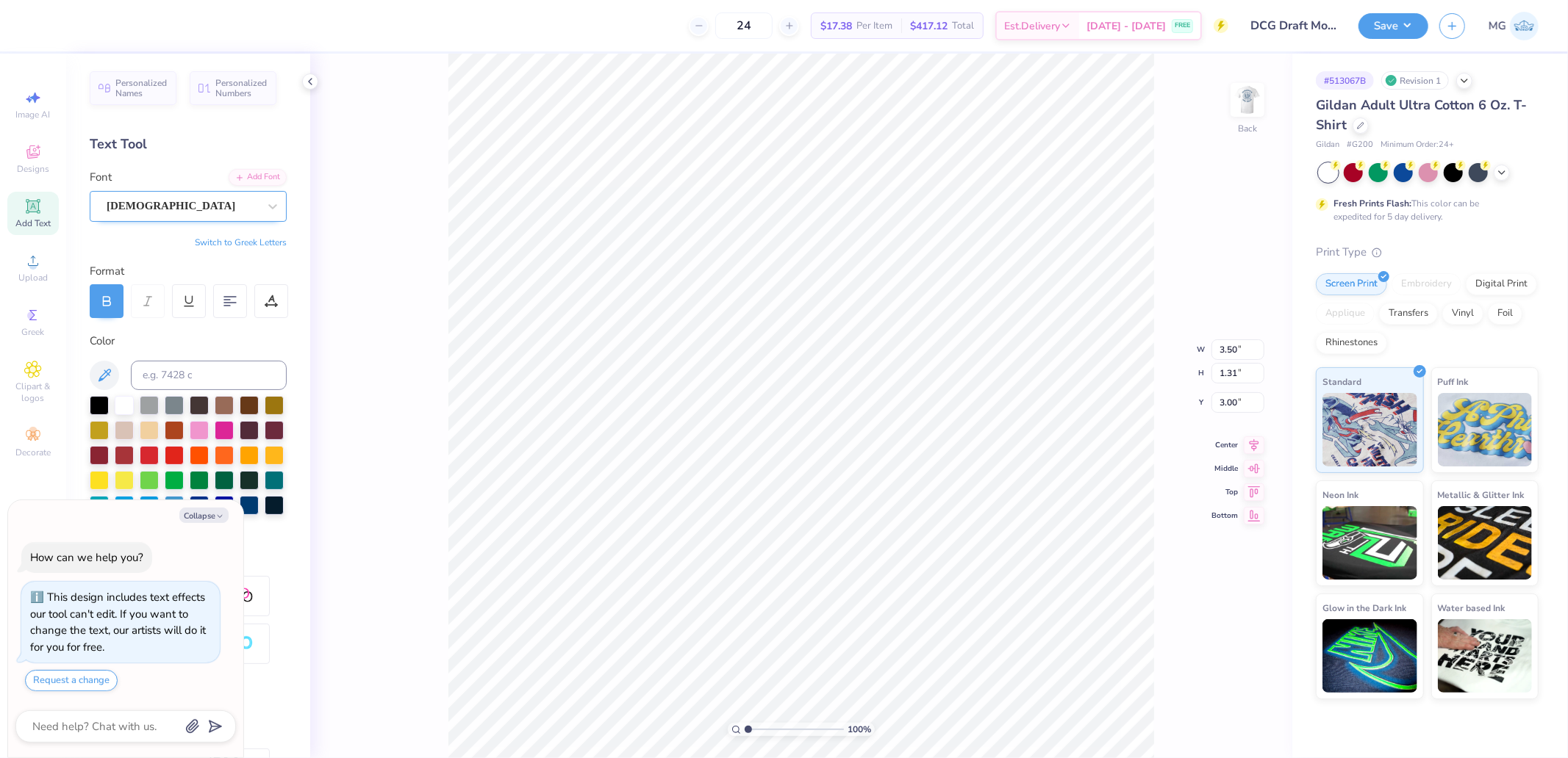
click at [221, 204] on div "[DEMOGRAPHIC_DATA]" at bounding box center [183, 207] width 155 height 23
click at [37, 257] on icon at bounding box center [33, 261] width 17 height 17
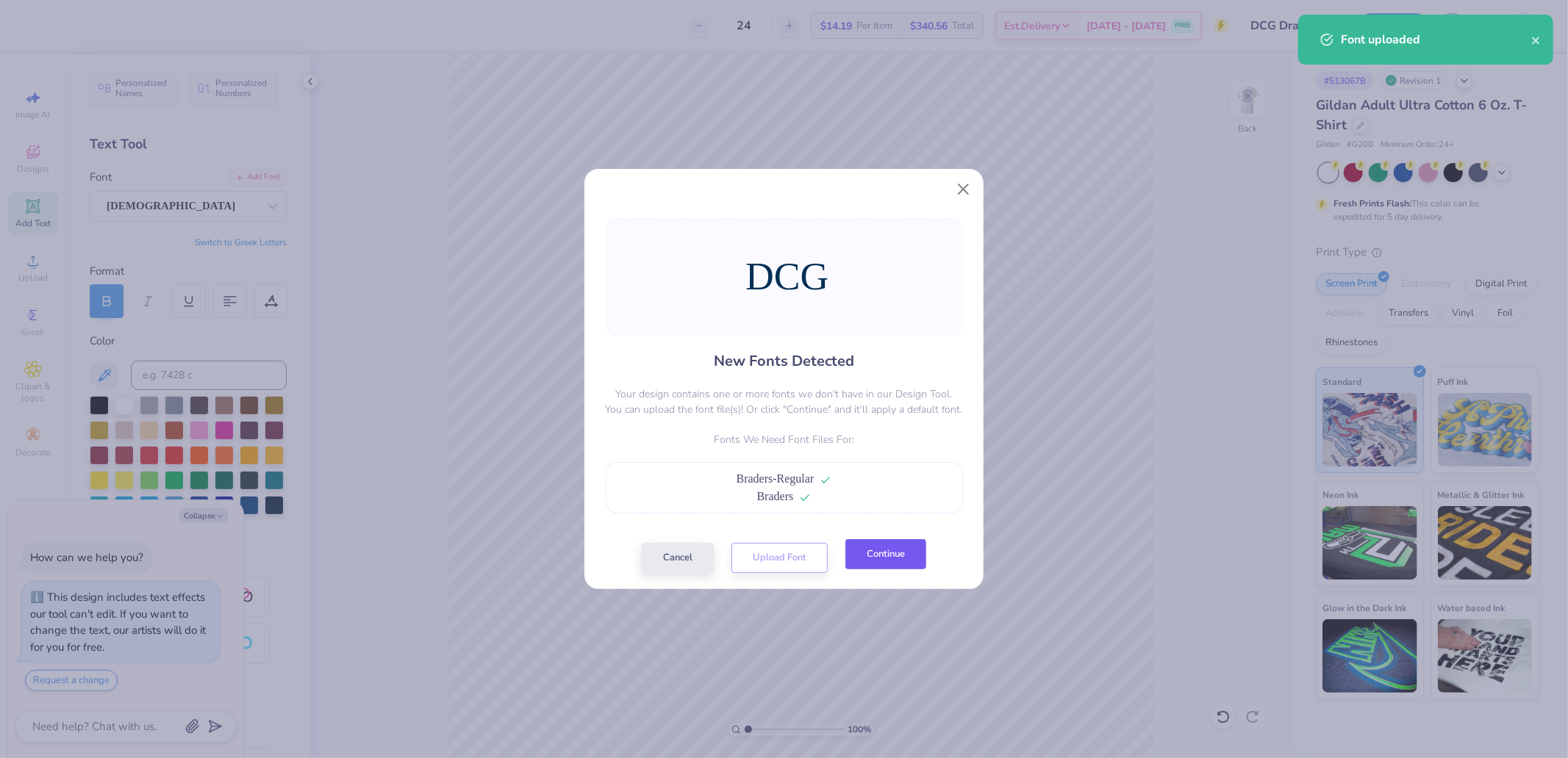
click at [863, 562] on button "Continue" at bounding box center [886, 554] width 81 height 30
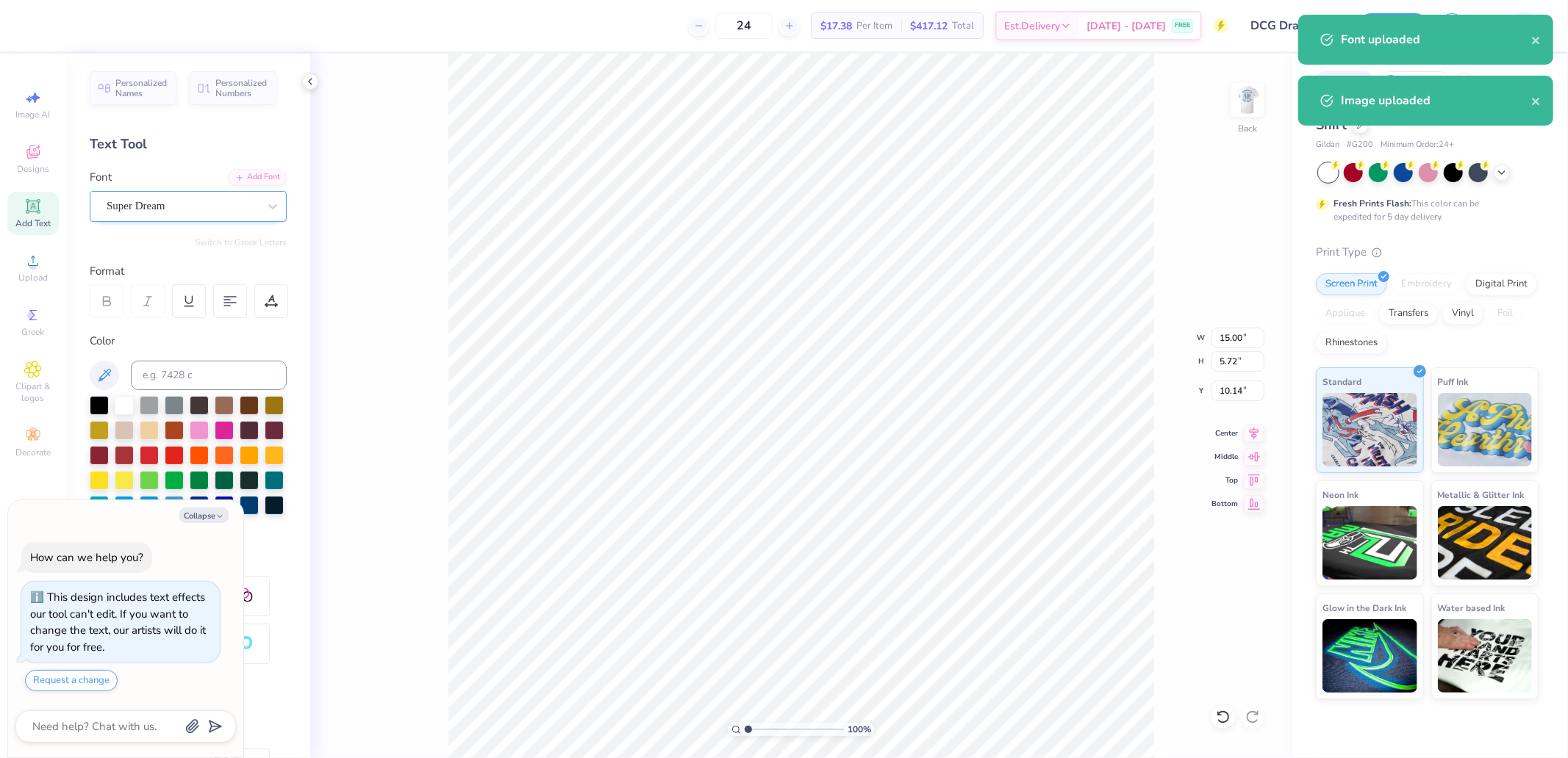
click at [148, 201] on div "Super Dream" at bounding box center [183, 207] width 155 height 23
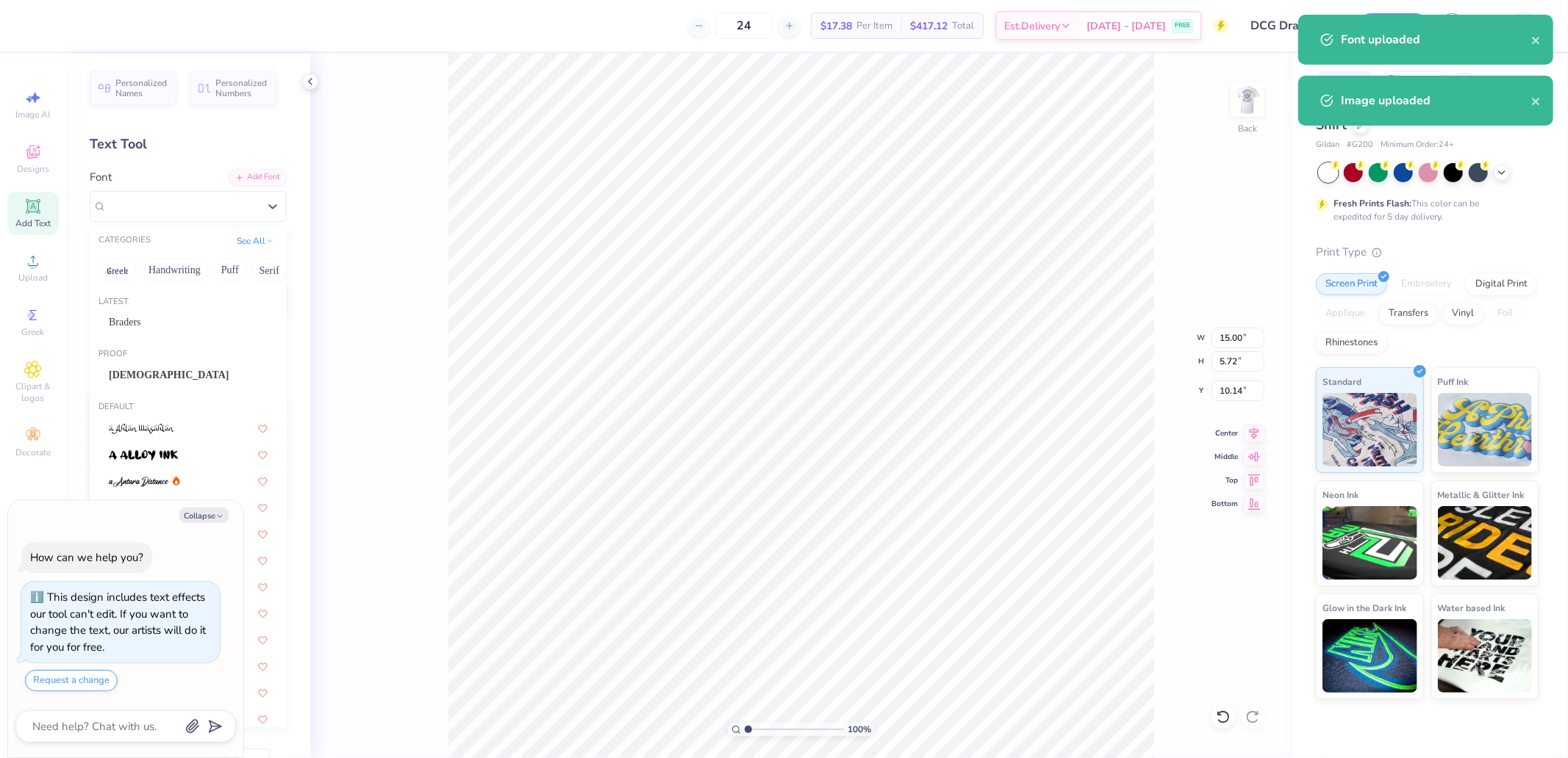
click at [136, 309] on div "Latest Braders" at bounding box center [188, 317] width 197 height 53
click at [137, 316] on span "Braders" at bounding box center [125, 323] width 32 height 15
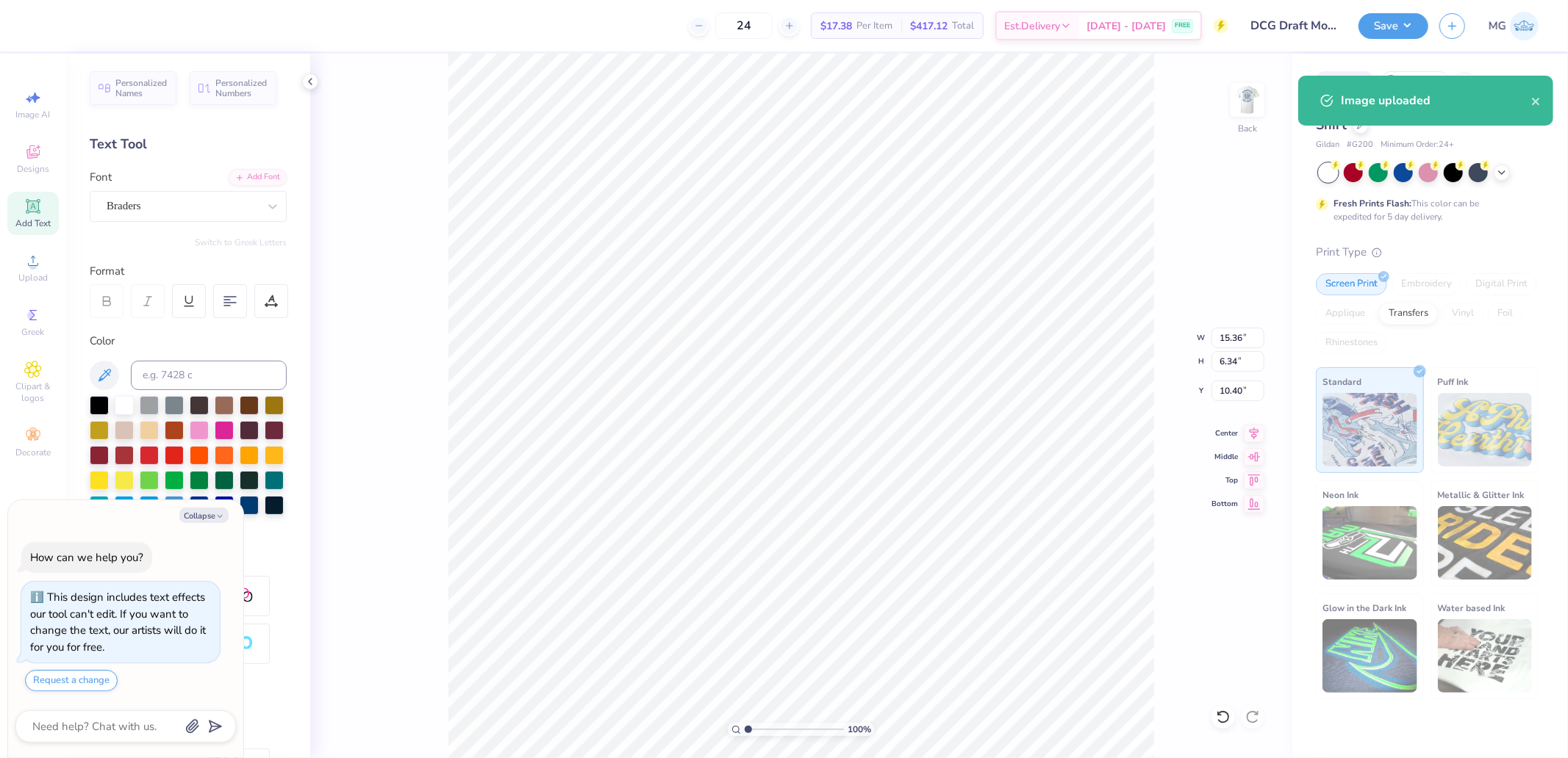
type textarea "x"
type input "15.36"
type input "6.34"
type input "10.40"
click at [1240, 339] on input "15.36" at bounding box center [1238, 337] width 53 height 20
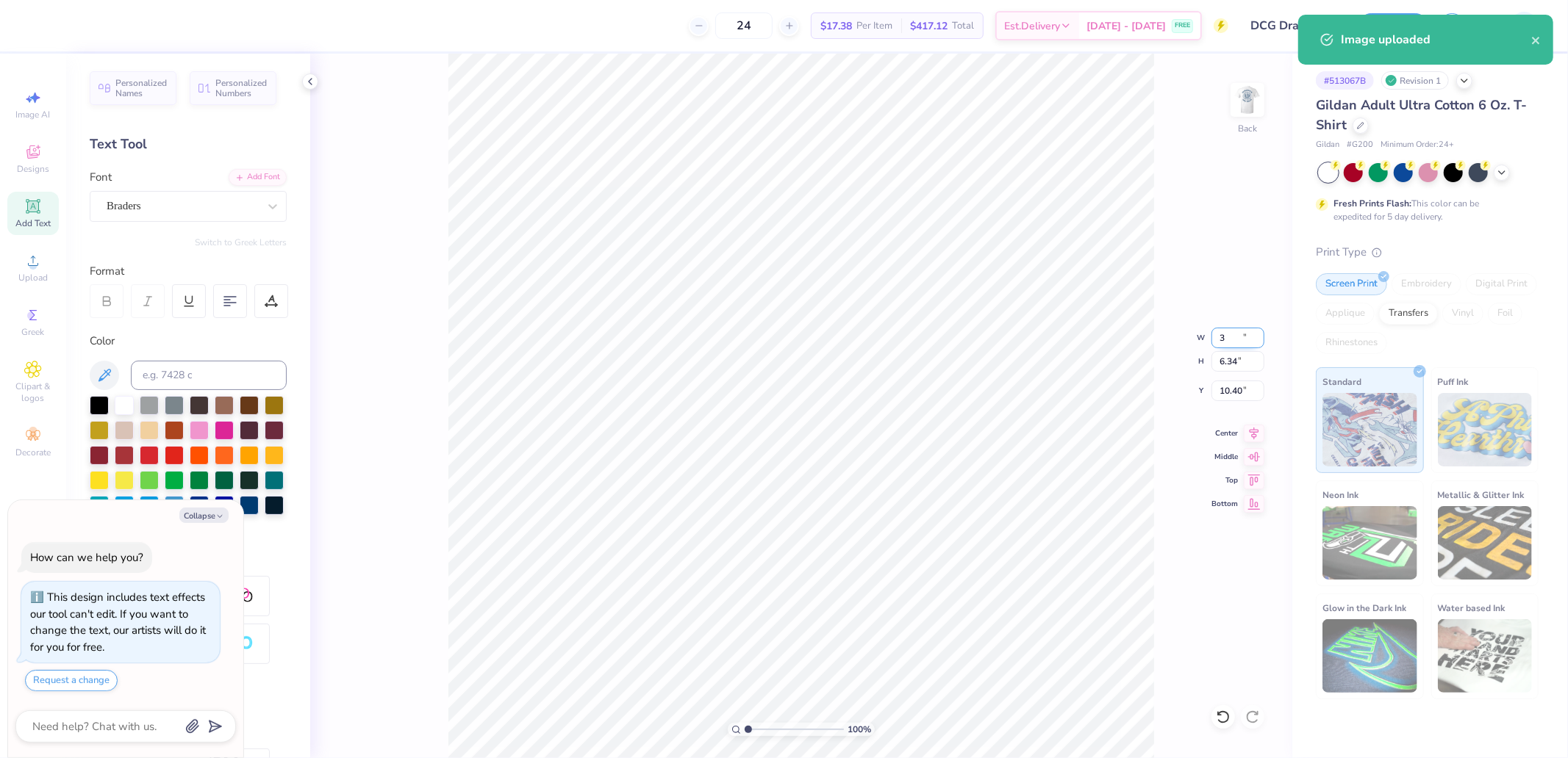
type input "3"
type textarea "x"
type input "3.00"
type input "1.24"
type input "12.95"
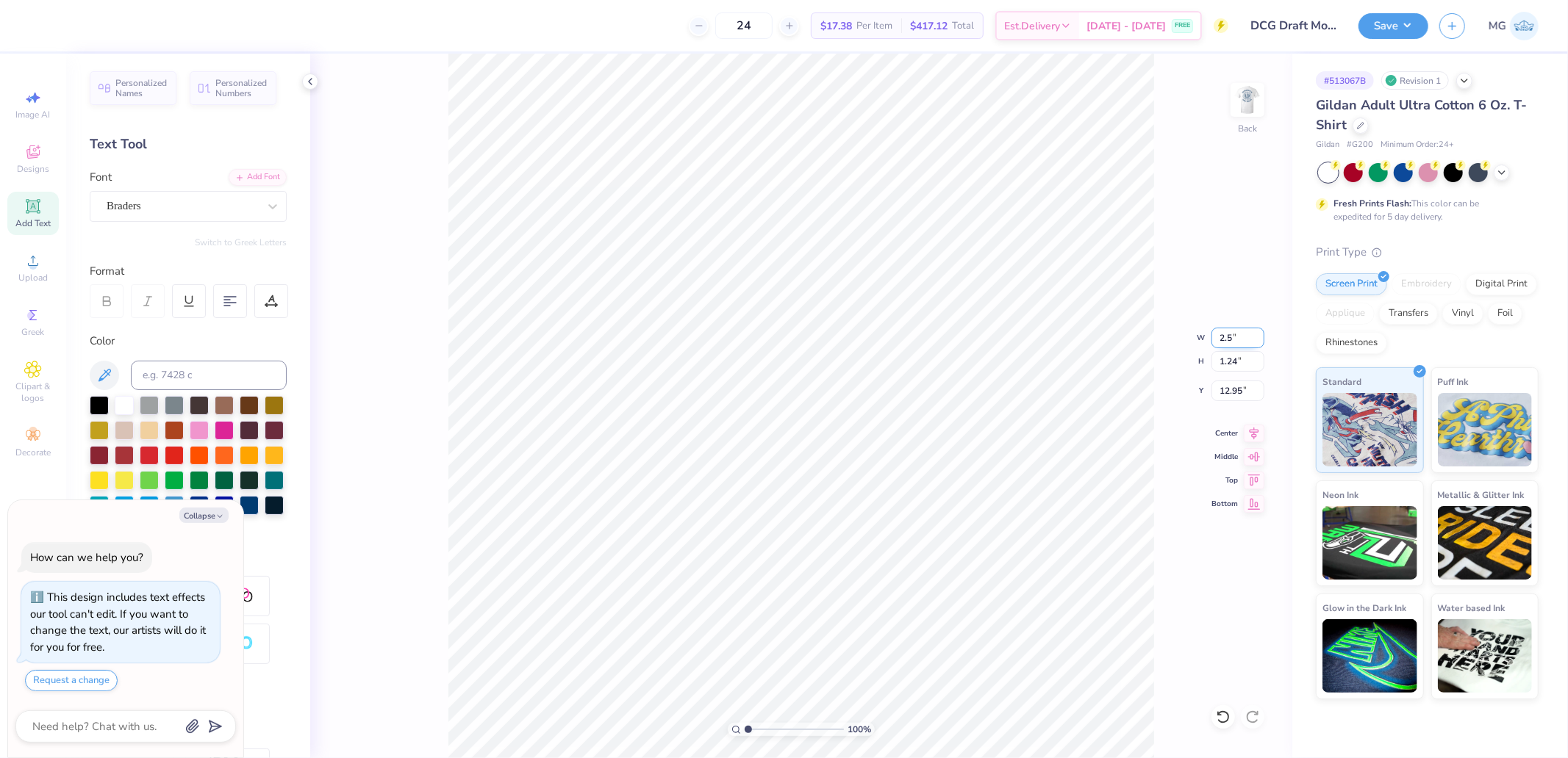
type input "2.5"
type textarea "x"
type input "2.50"
type input "1.03"
type input "13.06"
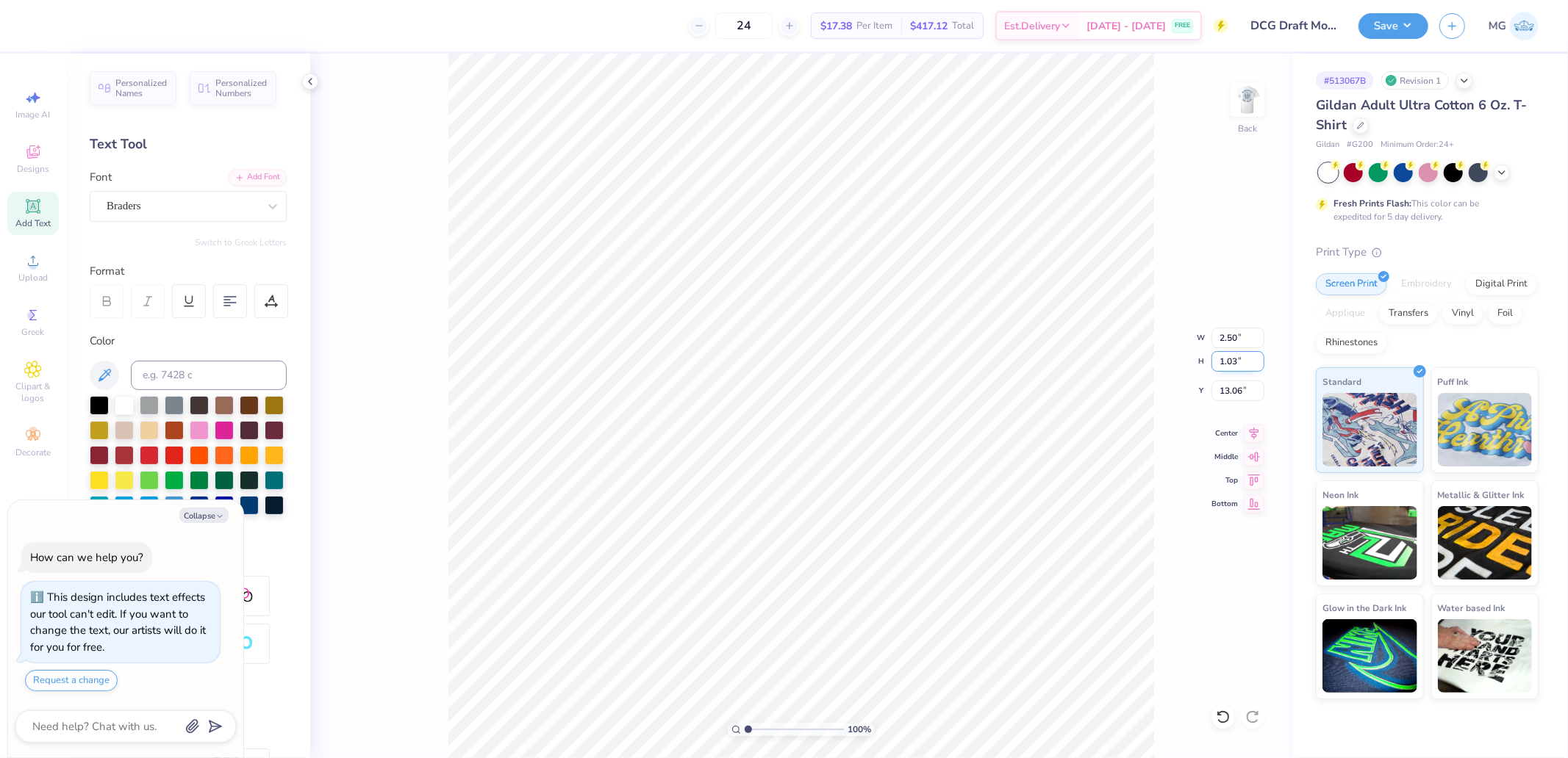
type textarea "x"
type input "3.00"
drag, startPoint x: 1223, startPoint y: 112, endPoint x: 1244, endPoint y: 108, distance: 21.4
click at [1244, 108] on div "100 % Back" at bounding box center [801, 407] width 983 height 705
click at [1244, 108] on img at bounding box center [1247, 99] width 59 height 59
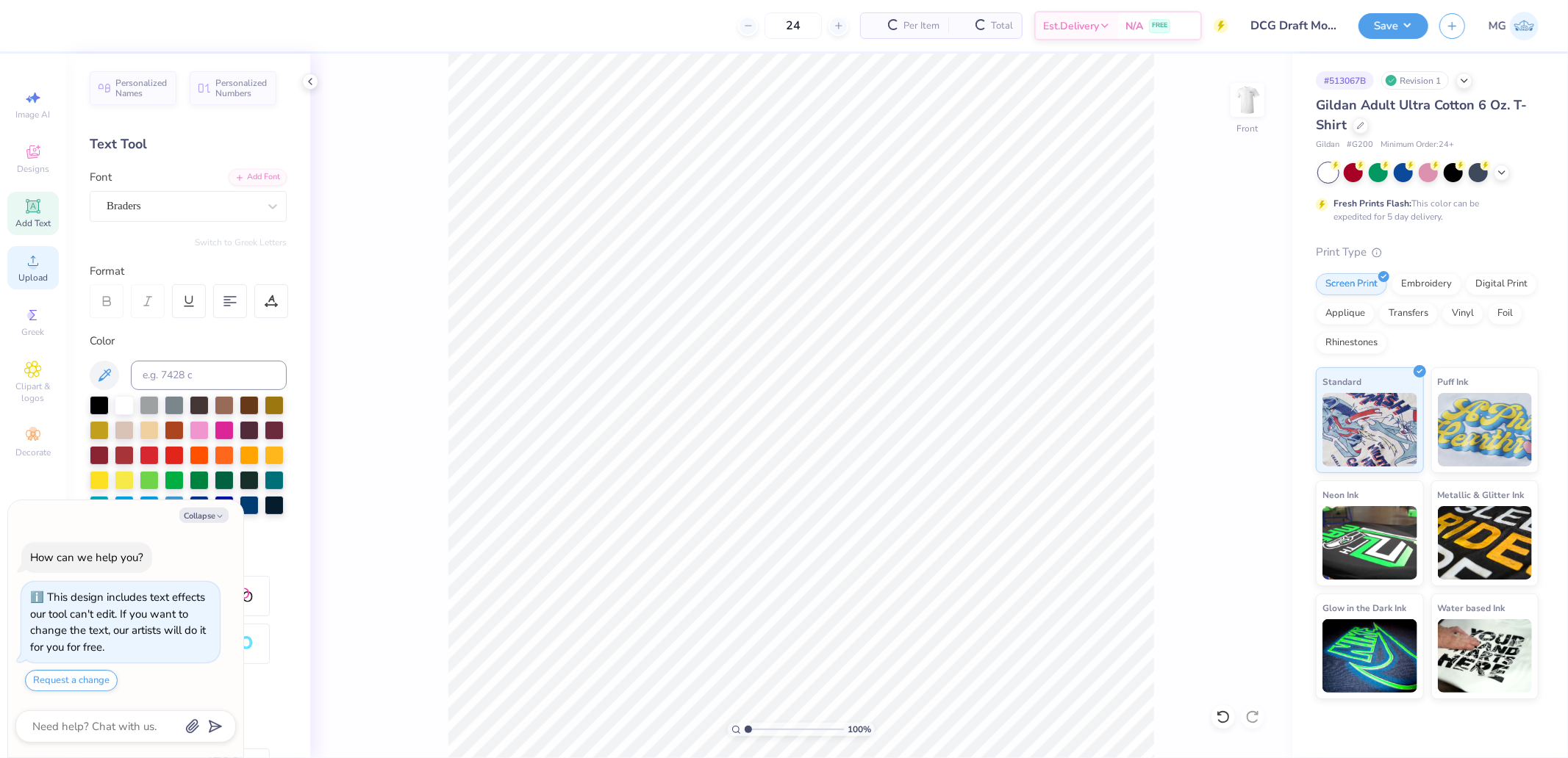
click at [37, 266] on circle at bounding box center [33, 266] width 8 height 8
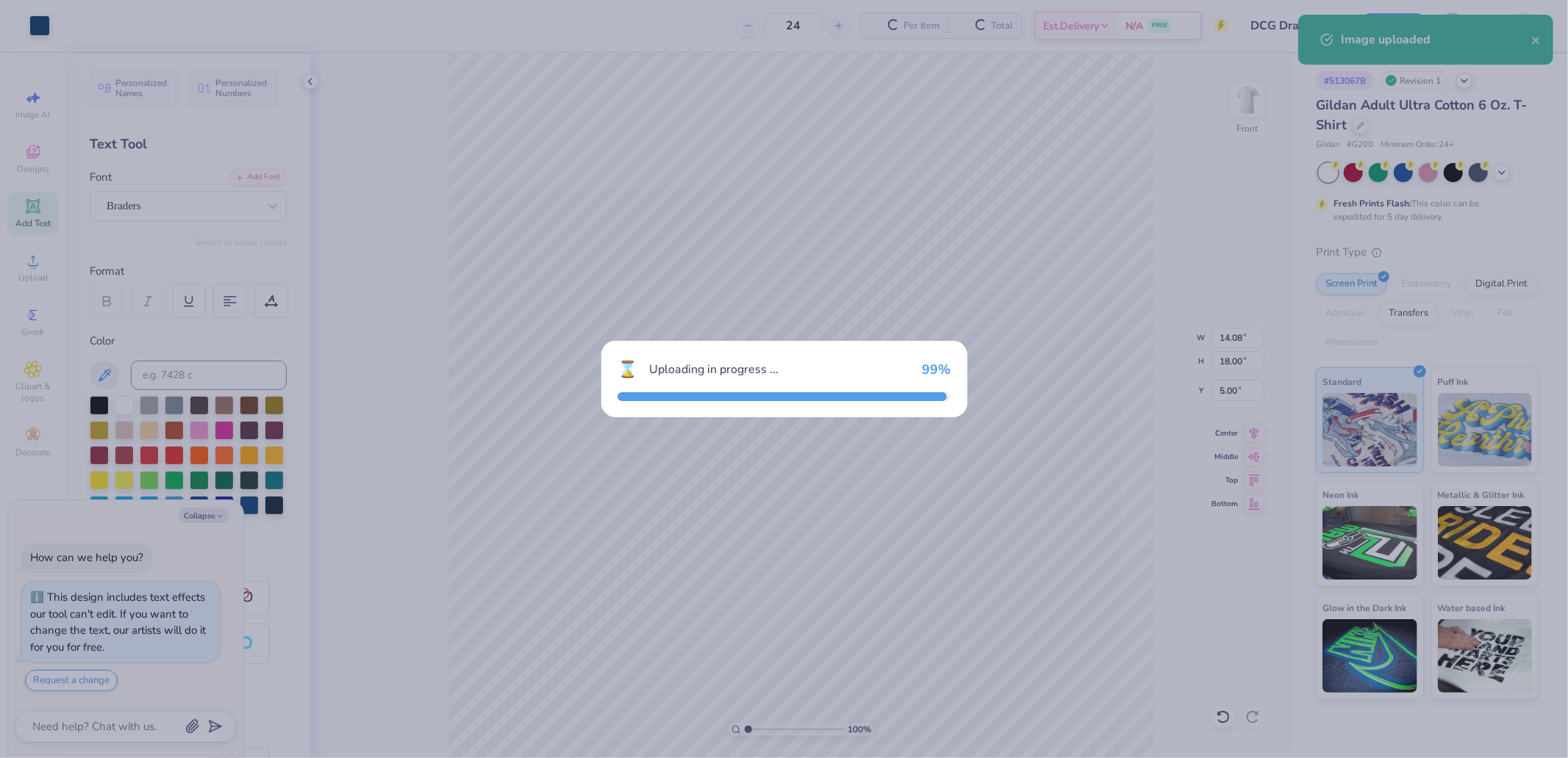
type textarea "x"
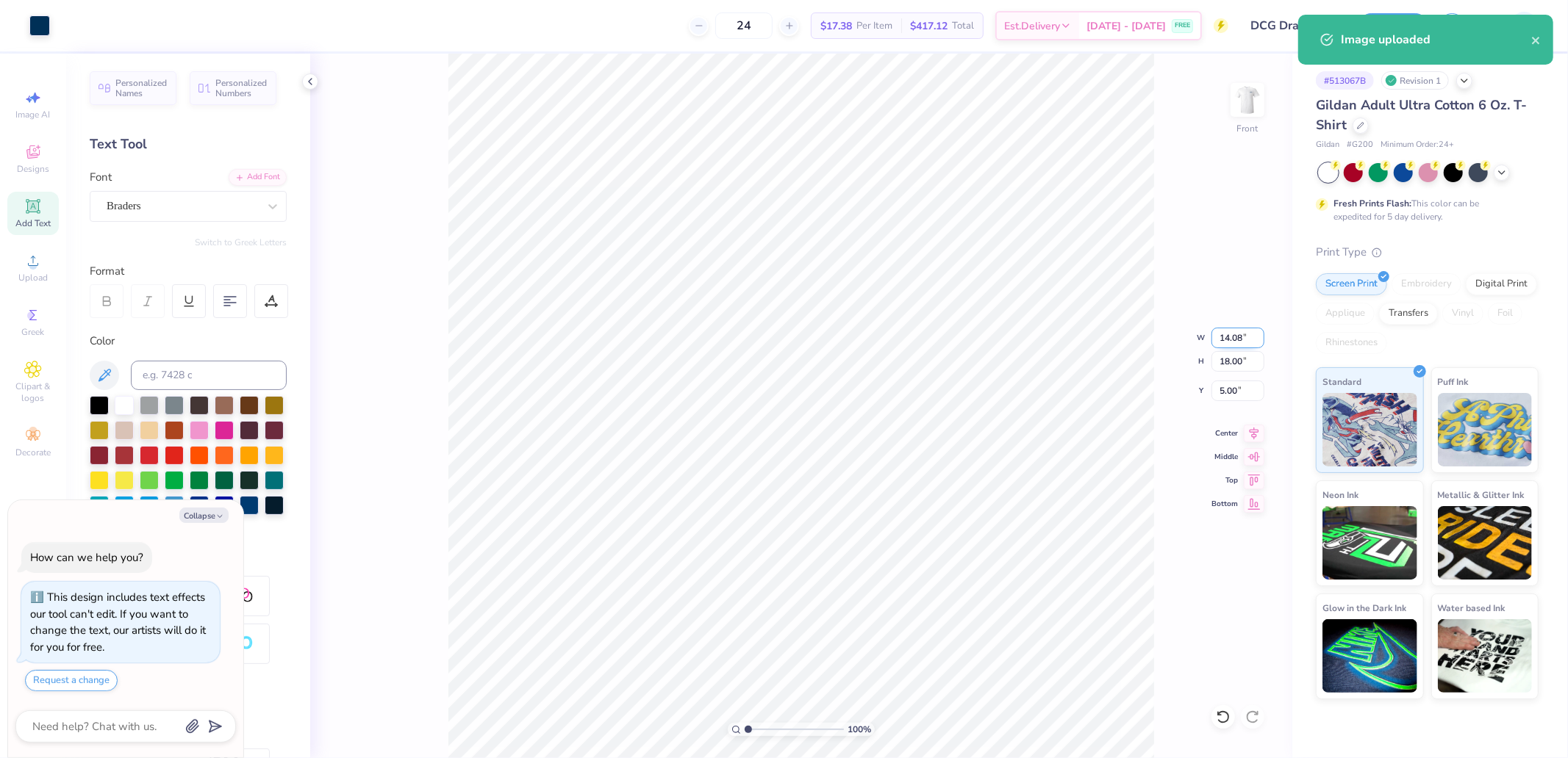
click at [1242, 339] on input "14.08" at bounding box center [1238, 337] width 53 height 20
type input "10"
type textarea "x"
type input "10.00"
type input "12.78"
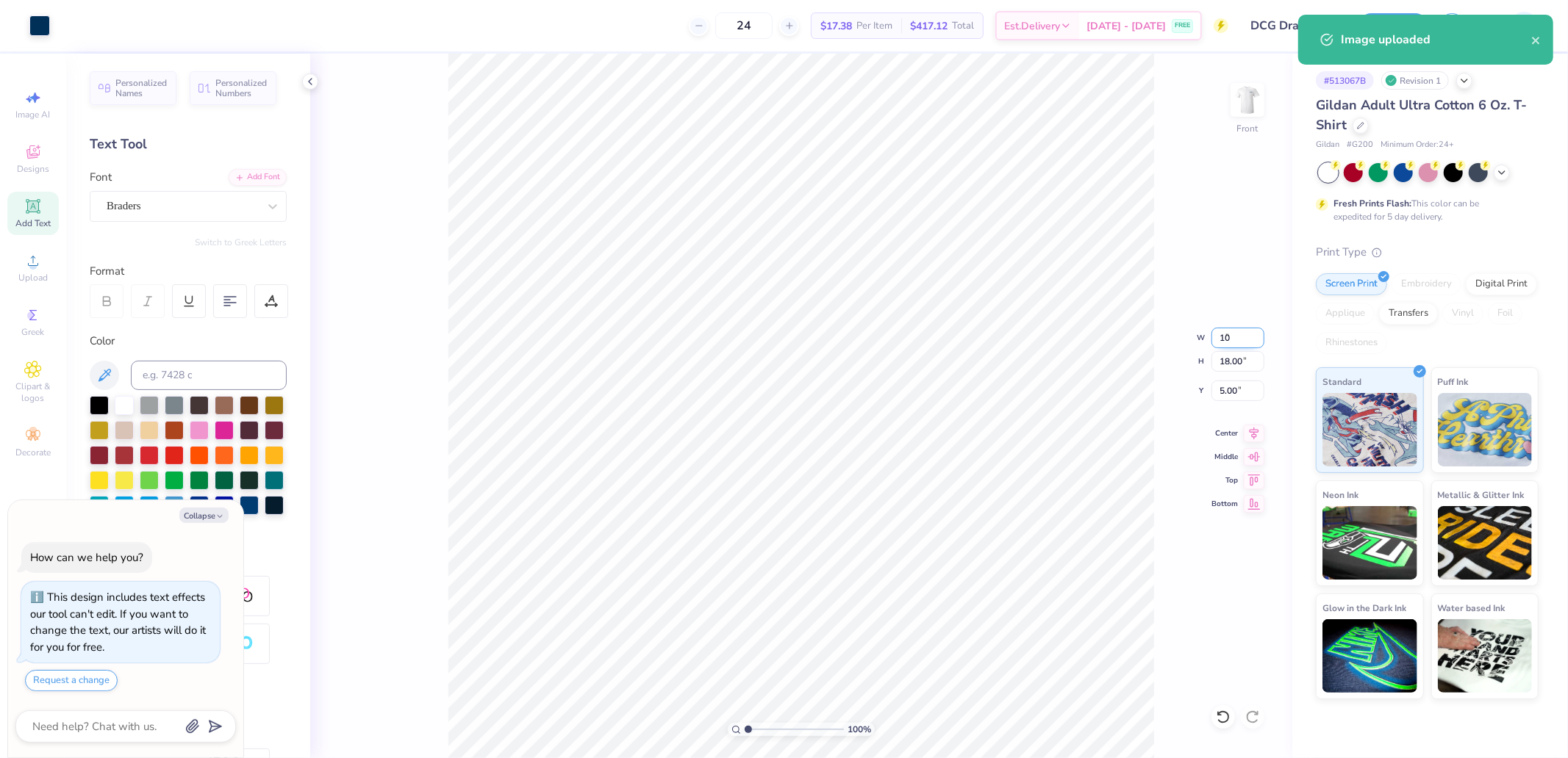
type input "7.61"
click at [1254, 475] on icon at bounding box center [1254, 478] width 20 height 17
type textarea "x"
click at [1232, 395] on input "0.50" at bounding box center [1238, 390] width 53 height 20
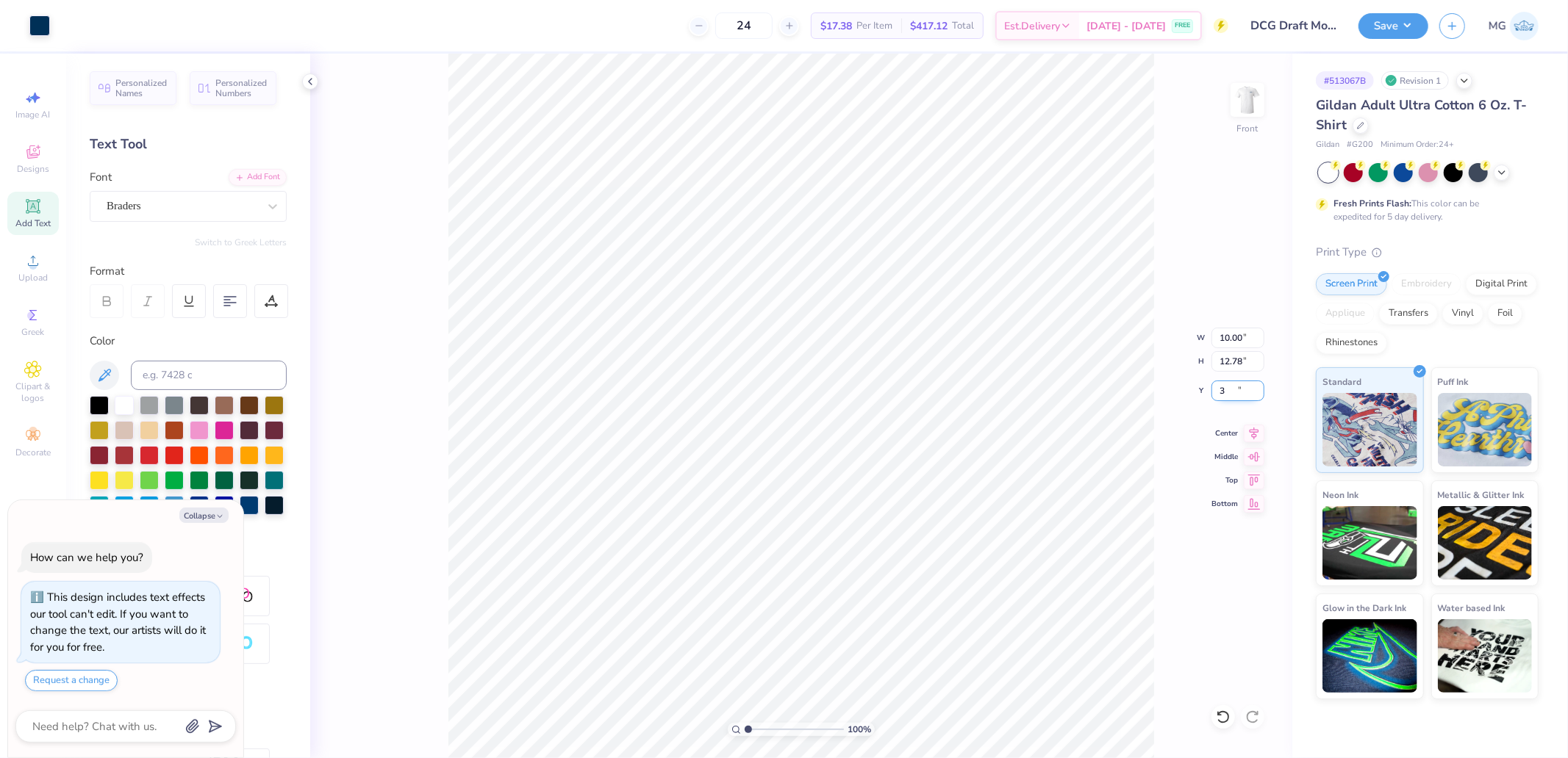
type input "3"
type textarea "x"
type input "3.00"
click at [1266, 94] on div "100 % Front W 10.00 10.00 " H 12.78 12.78 " Y 3.00 3.00 " Center Middle Top Bot…" at bounding box center [801, 407] width 983 height 705
click at [1258, 98] on img at bounding box center [1247, 99] width 59 height 59
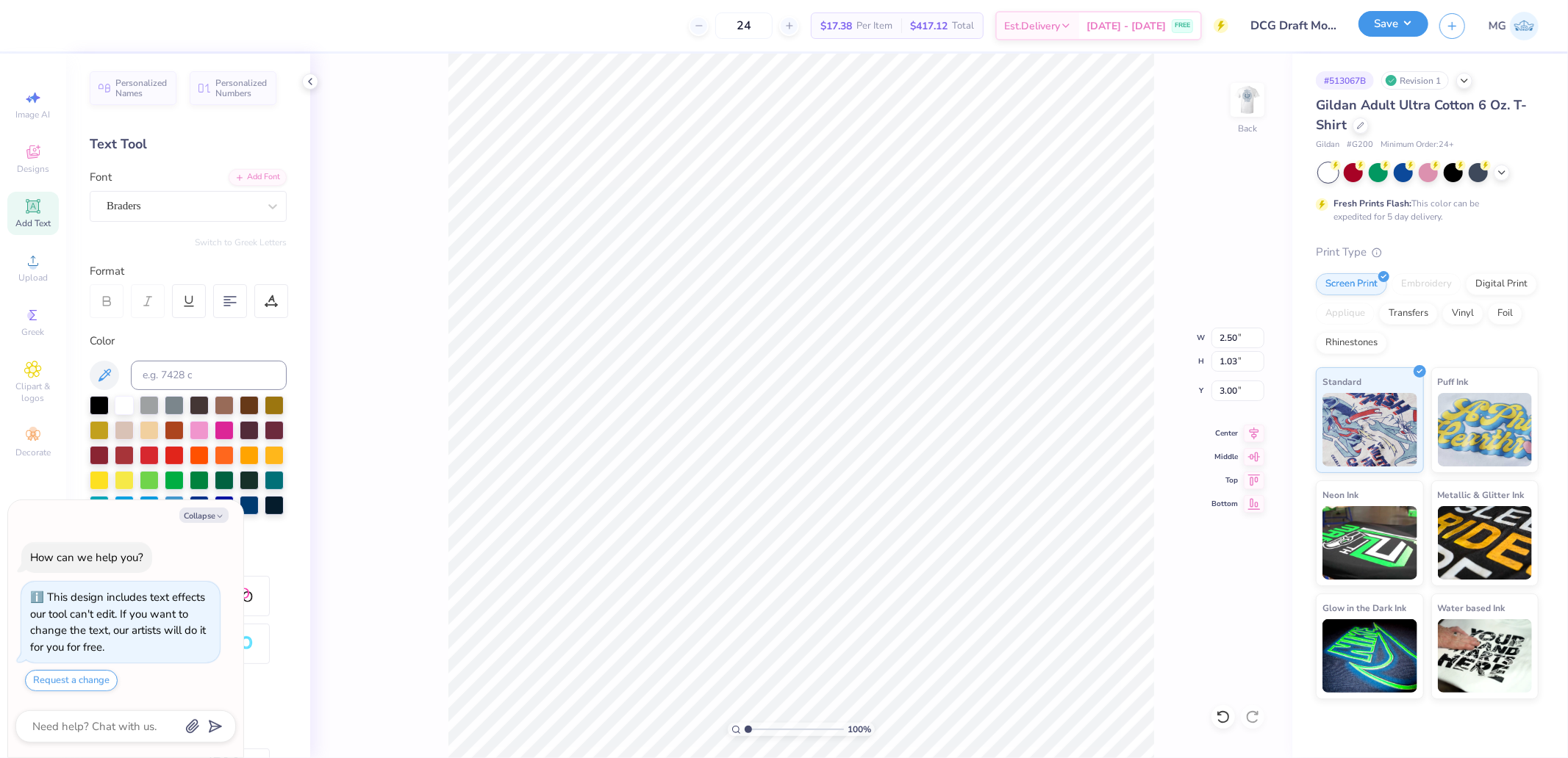
click at [1385, 30] on button "Save" at bounding box center [1393, 23] width 70 height 26
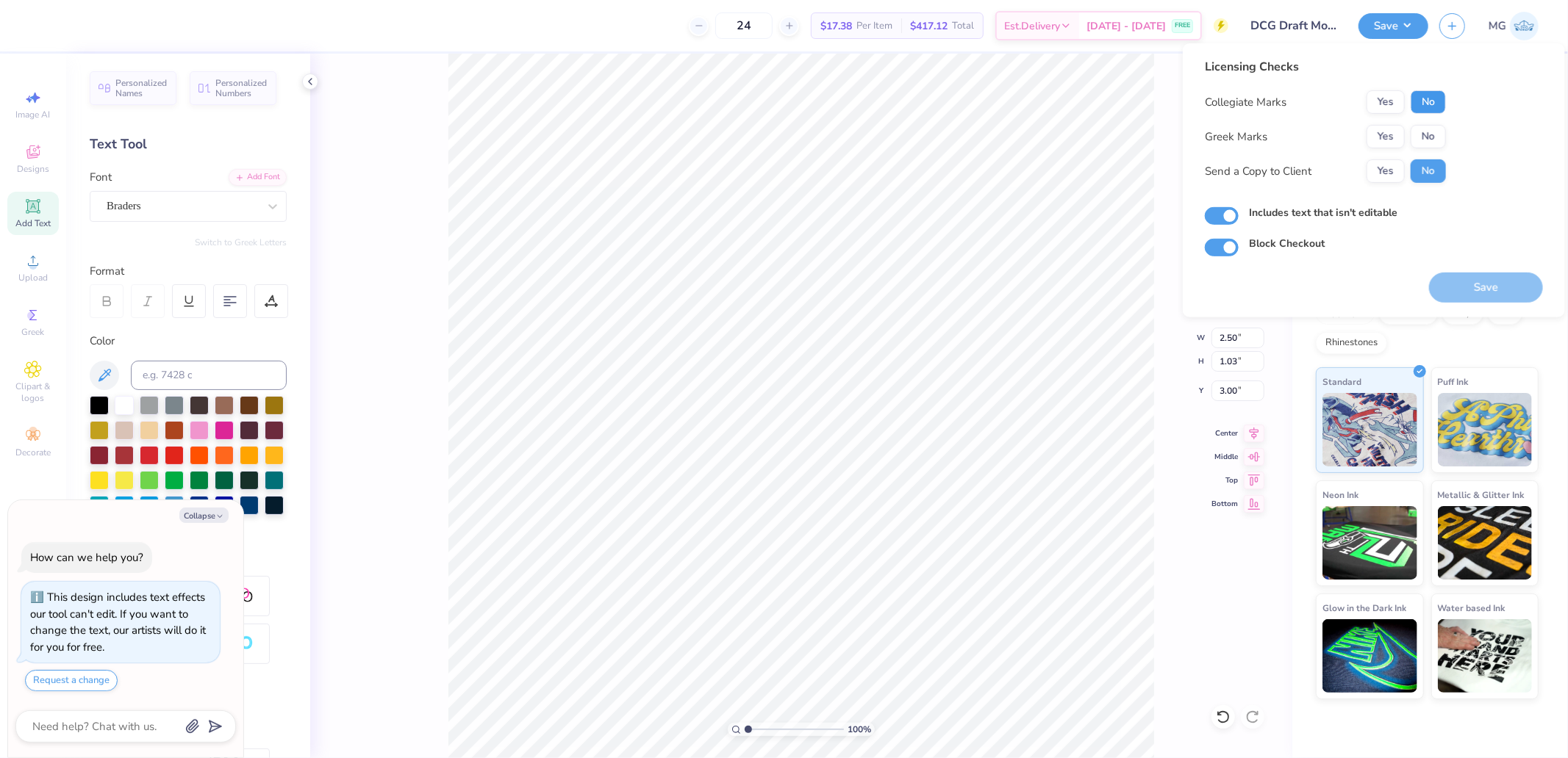
click at [1438, 107] on button "No" at bounding box center [1428, 102] width 36 height 23
click at [1439, 130] on button "No" at bounding box center [1428, 136] width 36 height 23
click at [1484, 302] on button "Save" at bounding box center [1486, 287] width 114 height 30
type textarea "x"
